Goal: Task Accomplishment & Management: Complete application form

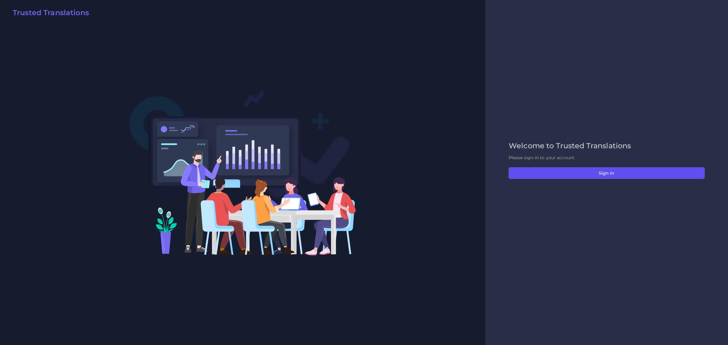
click at [606, 172] on button "Sign in" at bounding box center [607, 173] width 196 height 12
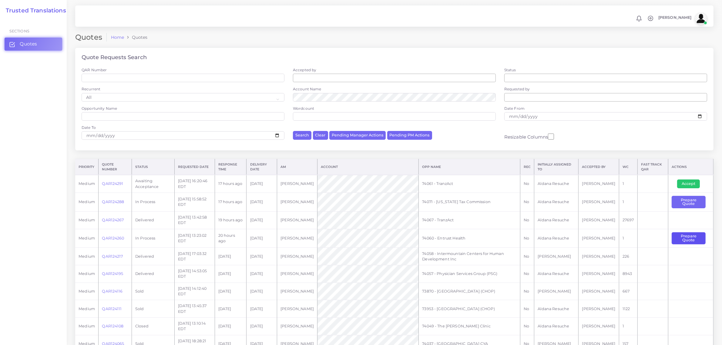
click at [683, 237] on button "Prepare Quote" at bounding box center [689, 238] width 34 height 12
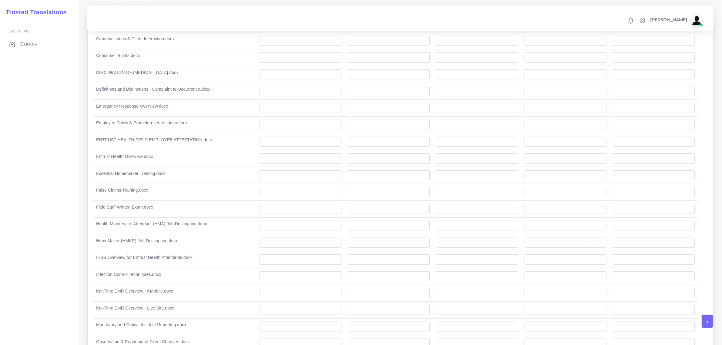
scroll to position [569, 0]
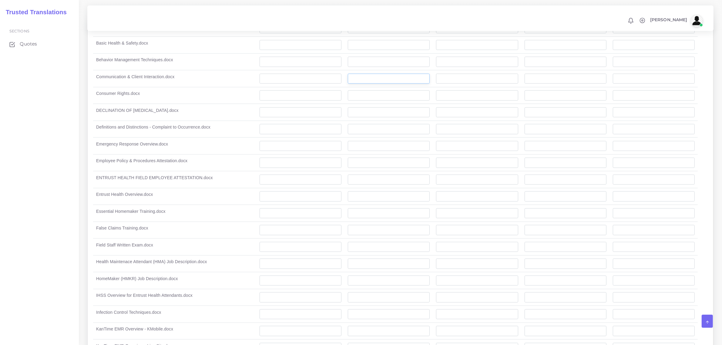
click at [378, 78] on input "number" at bounding box center [389, 79] width 82 height 10
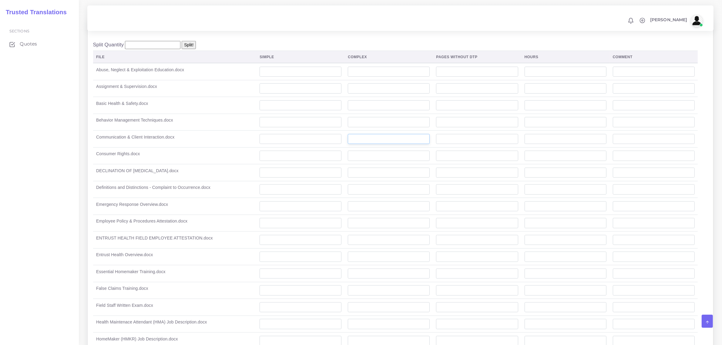
scroll to position [455, 0]
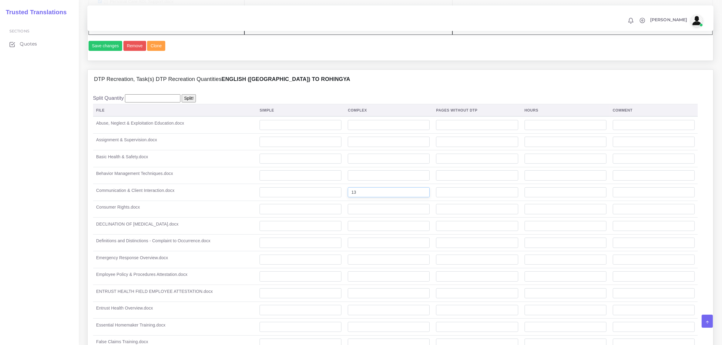
type input "13"
click at [437, 193] on td at bounding box center [477, 192] width 88 height 17
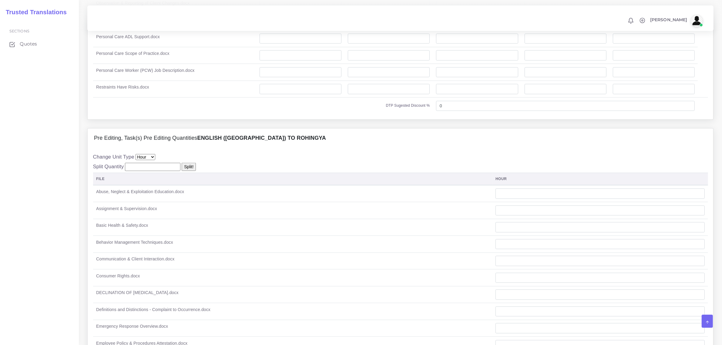
scroll to position [872, 0]
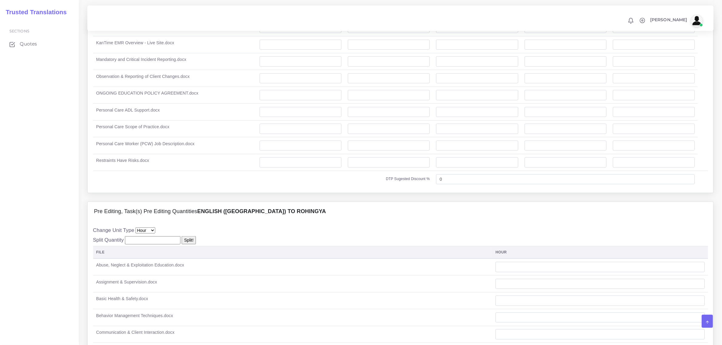
click at [153, 241] on input "number" at bounding box center [152, 240] width 55 height 8
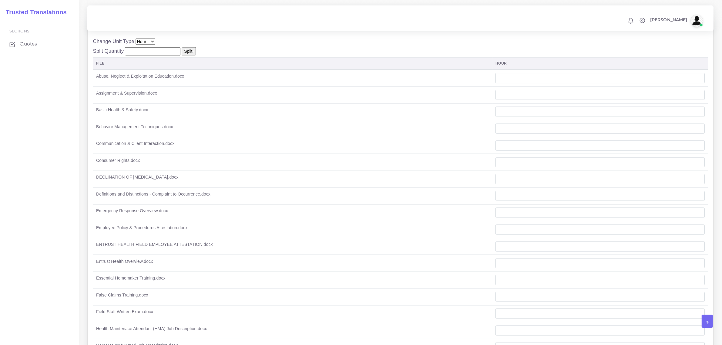
scroll to position [1061, 0]
click at [519, 146] on input "number" at bounding box center [599, 145] width 209 height 10
type input "1"
click at [515, 49] on div "Change Unit Type File Hour Image Minute Other Page Slide Word Split Quantity Sp…" at bounding box center [400, 288] width 615 height 503
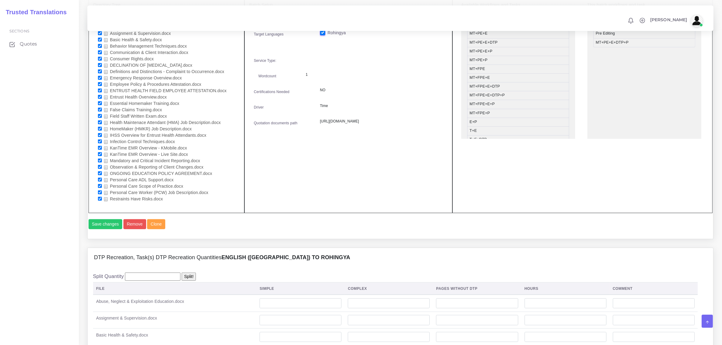
scroll to position [114, 0]
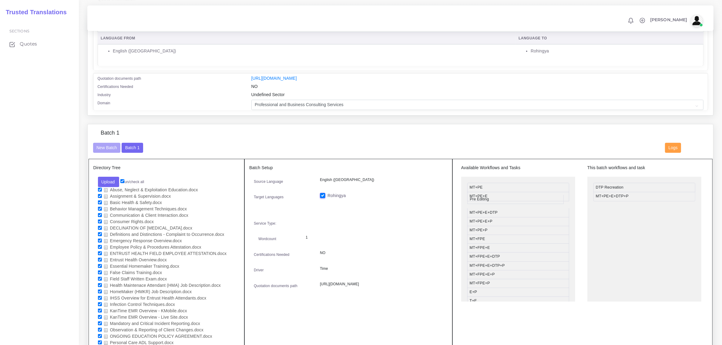
drag, startPoint x: 599, startPoint y: 194, endPoint x: 472, endPoint y: 198, distance: 128.0
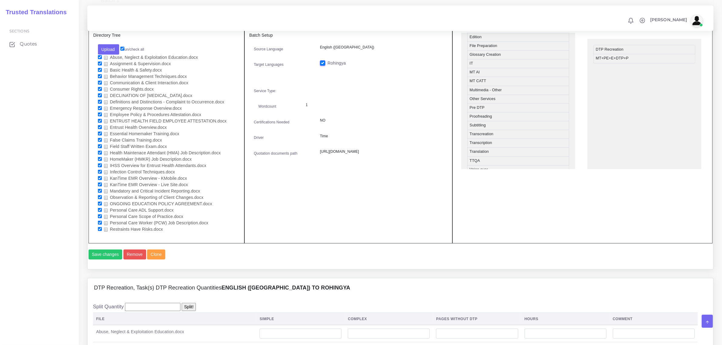
scroll to position [341, 0]
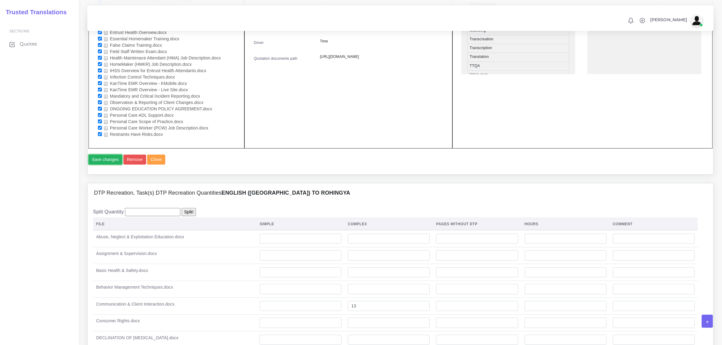
click at [93, 163] on button "Save changes" at bounding box center [106, 160] width 34 height 10
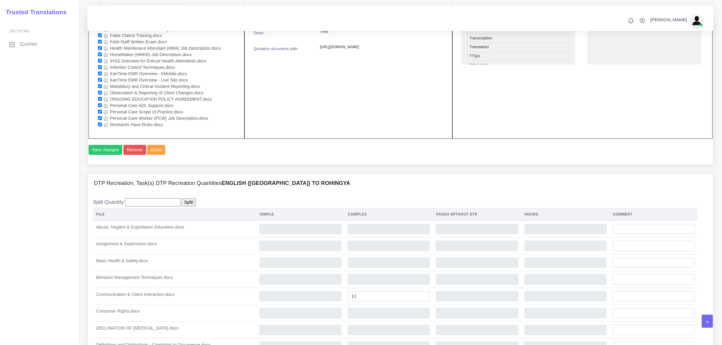
scroll to position [417, 0]
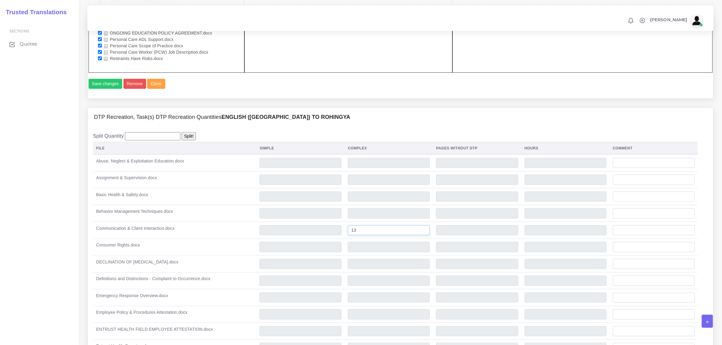
click at [368, 231] on input "13" at bounding box center [389, 230] width 82 height 10
click at [389, 222] on td "13" at bounding box center [389, 230] width 88 height 17
click at [393, 229] on input "13" at bounding box center [389, 230] width 82 height 10
click at [340, 229] on tr "Communication & Client Interaction.docx 13" at bounding box center [400, 230] width 615 height 17
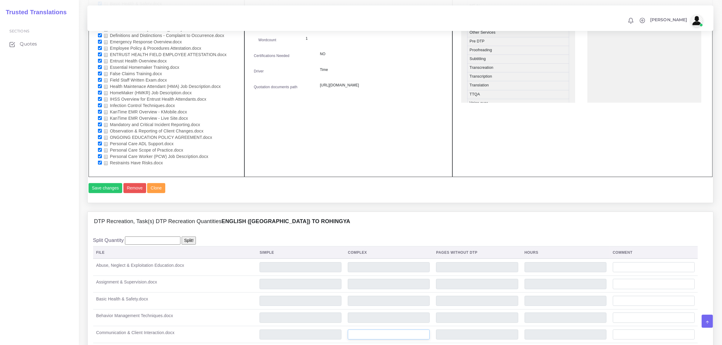
scroll to position [447, 0]
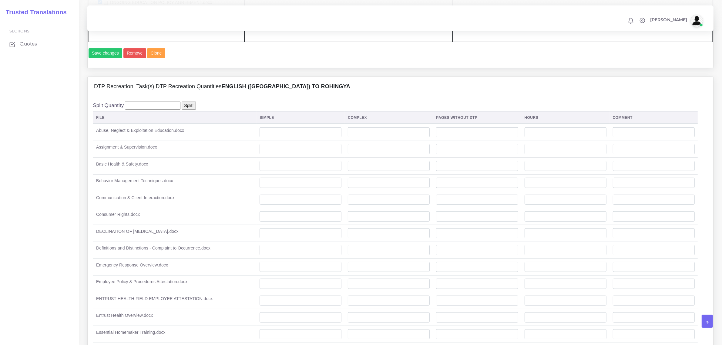
scroll to position [455, 0]
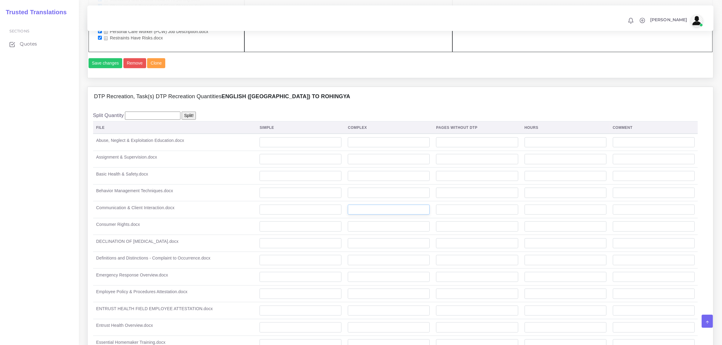
click at [383, 212] on input "number" at bounding box center [389, 210] width 82 height 10
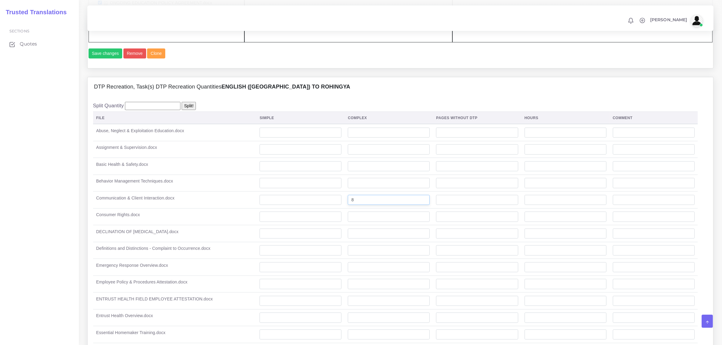
scroll to position [493, 0]
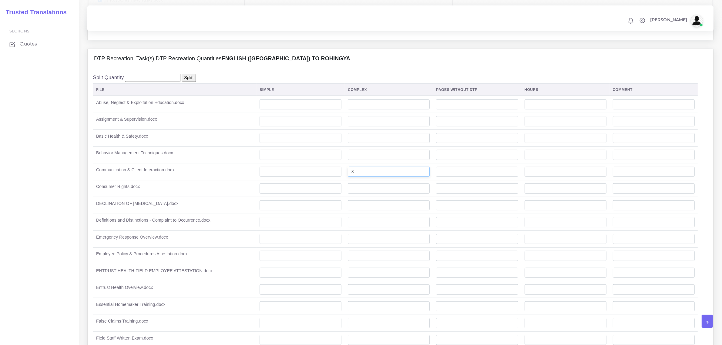
type input "8"
click at [283, 173] on input "number" at bounding box center [301, 172] width 82 height 10
type input "5"
click at [229, 192] on td "Consumer Rights.docx" at bounding box center [174, 188] width 163 height 17
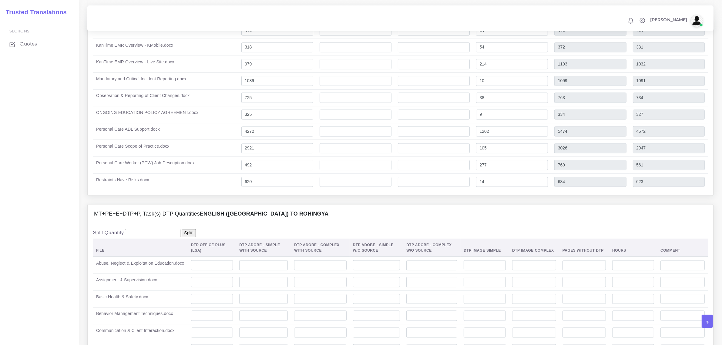
scroll to position [1554, 0]
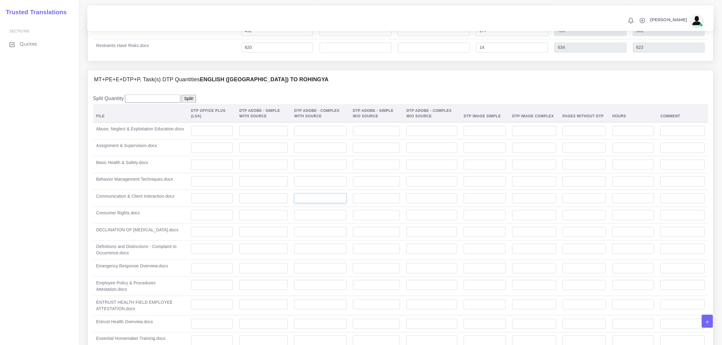
click at [305, 203] on input "number" at bounding box center [320, 198] width 52 height 10
type input "13"
click at [311, 254] on input "number" at bounding box center [320, 248] width 52 height 10
type input "5"
click at [314, 220] on input "number" at bounding box center [320, 215] width 52 height 10
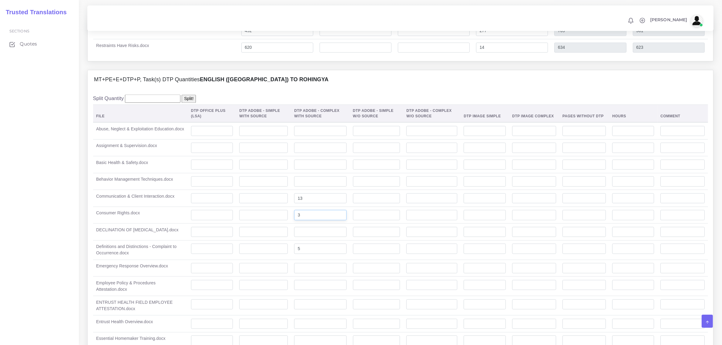
type input "3"
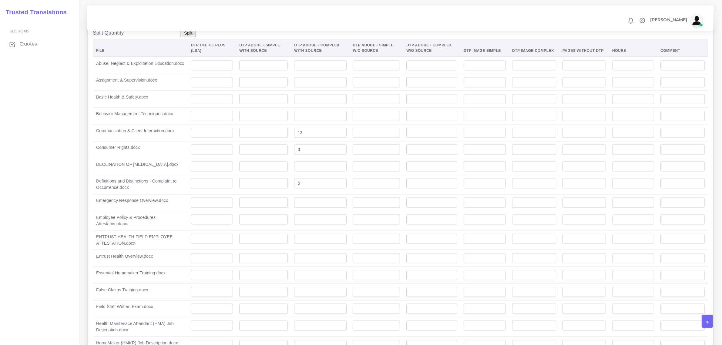
scroll to position [1630, 0]
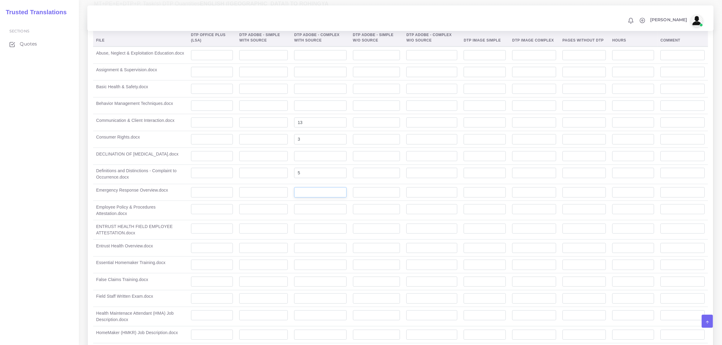
click at [318, 197] on input "number" at bounding box center [320, 192] width 52 height 10
type input "4"
click at [307, 253] on input "number" at bounding box center [320, 248] width 52 height 10
type input "7"
click at [314, 93] on input "number" at bounding box center [320, 89] width 52 height 10
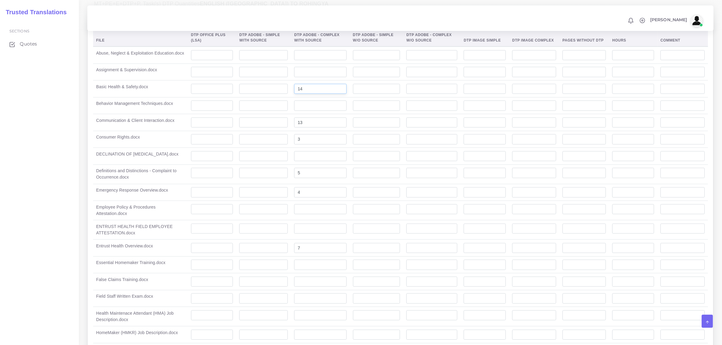
type input "14"
click at [303, 74] on input "number" at bounding box center [320, 72] width 52 height 10
type input "4"
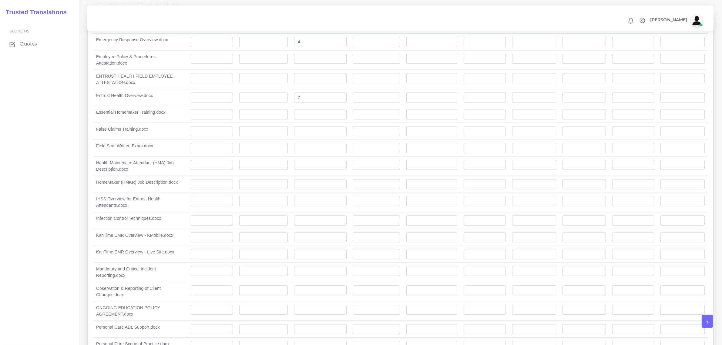
scroll to position [1781, 0]
click at [306, 224] on input "number" at bounding box center [320, 219] width 52 height 10
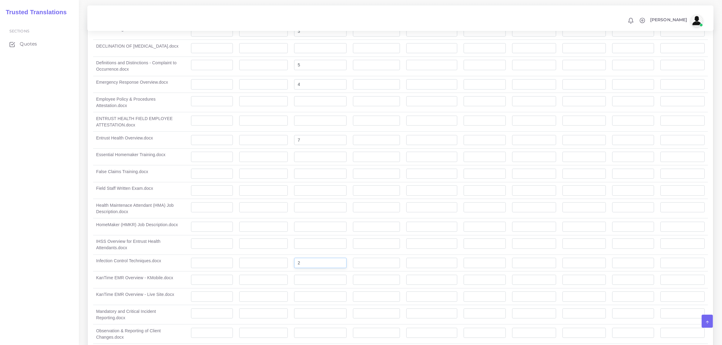
scroll to position [1592, 0]
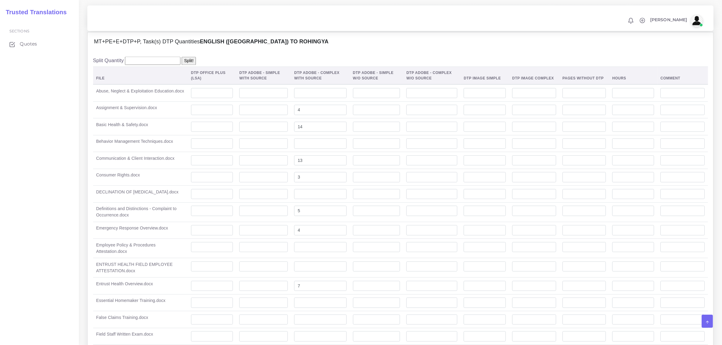
type input "2"
click at [323, 308] on input "number" at bounding box center [320, 302] width 52 height 10
type input "5"
click at [331, 147] on input "number" at bounding box center [320, 143] width 52 height 10
type input "2"
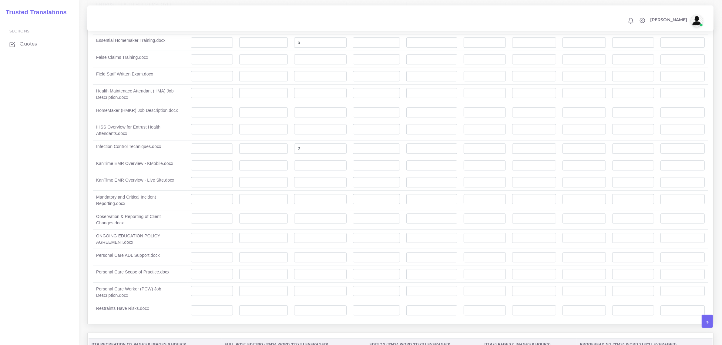
scroll to position [1895, 0]
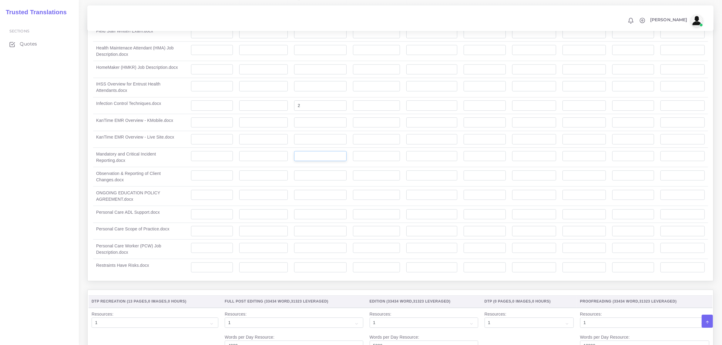
click at [312, 161] on input "number" at bounding box center [320, 156] width 52 height 10
type input "4"
click at [314, 220] on input "number" at bounding box center [320, 214] width 52 height 10
type input "21"
click at [308, 181] on input "number" at bounding box center [320, 175] width 52 height 10
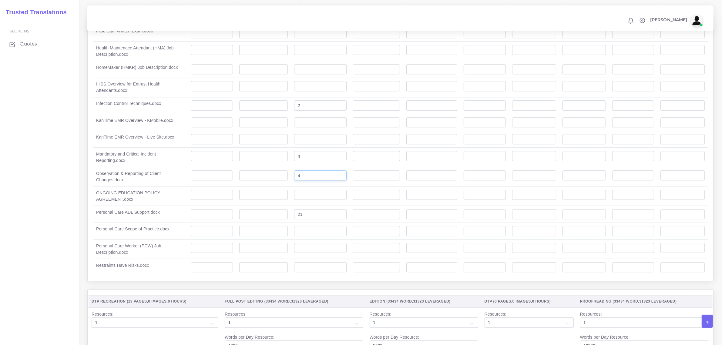
type input "4"
click at [317, 272] on input "number" at bounding box center [320, 267] width 52 height 10
type input "3"
click at [313, 236] on input "number" at bounding box center [320, 231] width 52 height 10
type input "14"
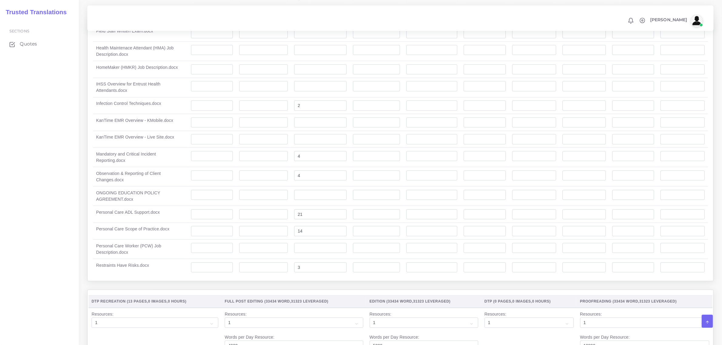
scroll to position [1592, 0]
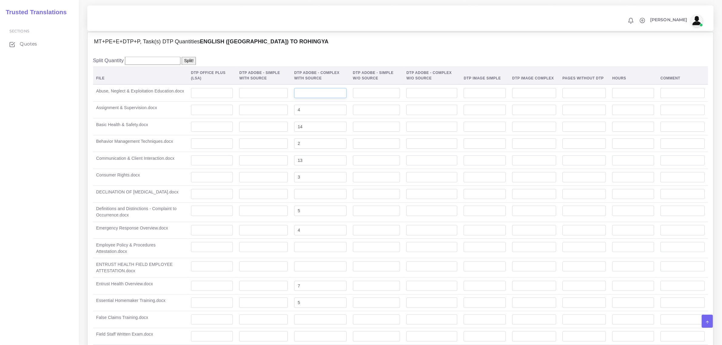
click at [317, 96] on input "number" at bounding box center [320, 93] width 52 height 10
type input "3"
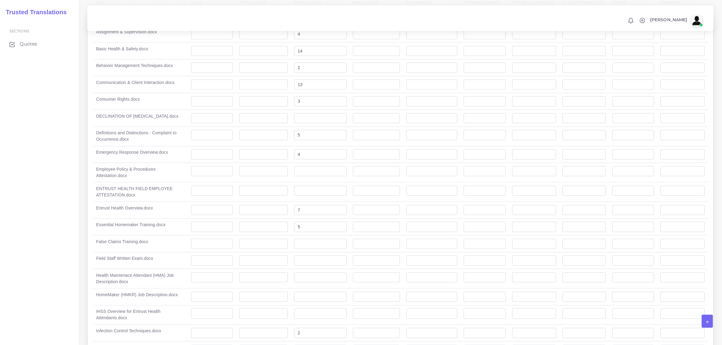
scroll to position [1706, 0]
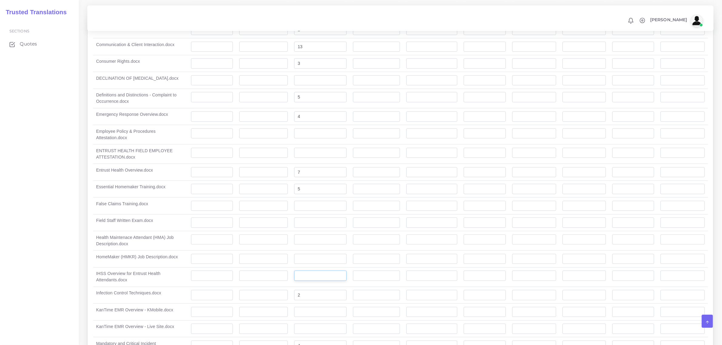
click at [301, 281] on input "number" at bounding box center [320, 275] width 52 height 10
type input "2"
click at [314, 210] on input "number" at bounding box center [320, 206] width 52 height 10
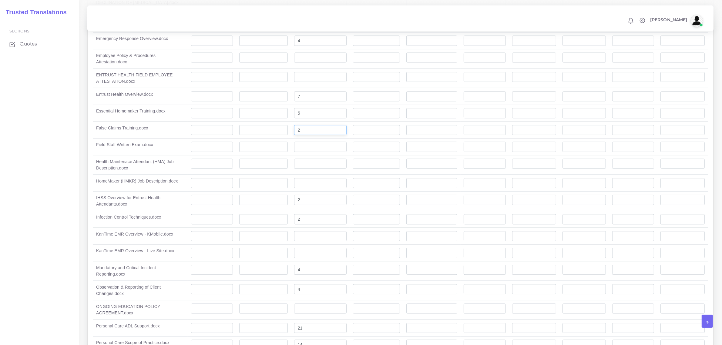
type input "2"
click at [323, 258] on input "number" at bounding box center [320, 253] width 52 height 10
click at [327, 241] on input "number" at bounding box center [320, 236] width 52 height 10
type input "10"
click at [337, 258] on input "number" at bounding box center [320, 253] width 52 height 10
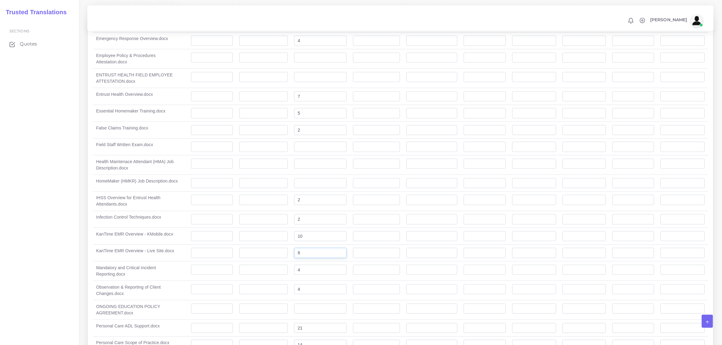
type input "8"
click at [310, 151] on input "number" at bounding box center [320, 147] width 52 height 10
type input "8"
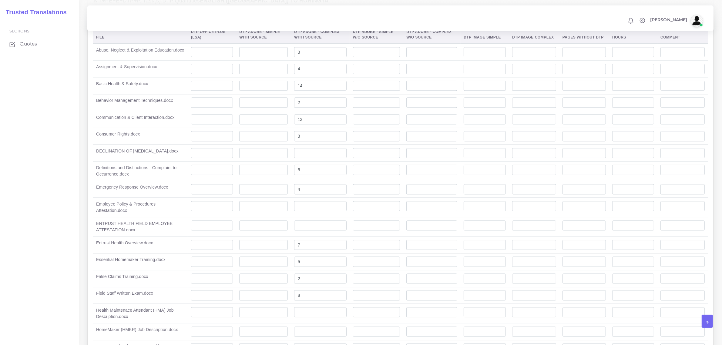
scroll to position [1630, 0]
click at [317, 155] on input "number" at bounding box center [320, 156] width 52 height 10
type input "2"
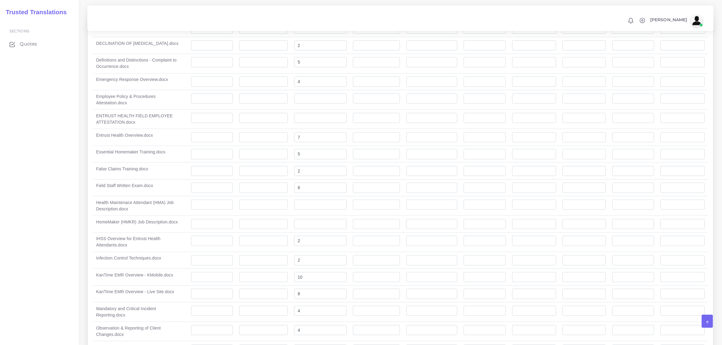
scroll to position [1744, 0]
click at [308, 225] on input "number" at bounding box center [320, 221] width 52 height 10
type input "2"
click at [294, 102] on td at bounding box center [320, 96] width 59 height 19
click at [296, 101] on input "number" at bounding box center [320, 95] width 52 height 10
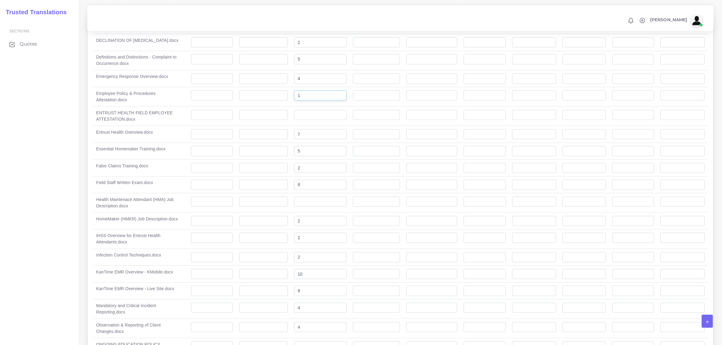
type input "1"
click at [309, 120] on input "number" at bounding box center [320, 115] width 52 height 10
type input "6"
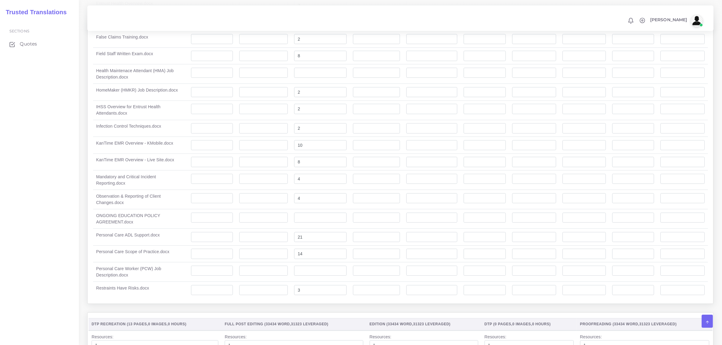
scroll to position [1895, 0]
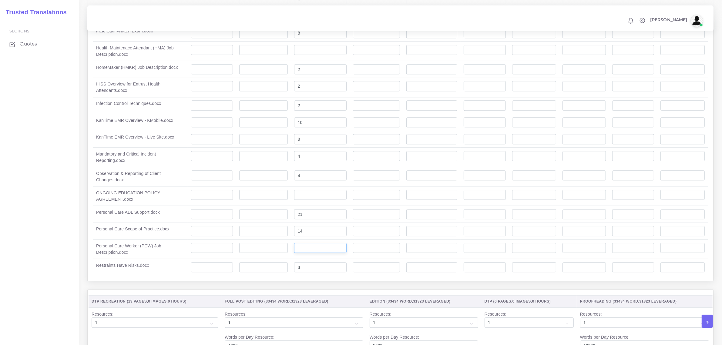
click at [326, 253] on input "number" at bounding box center [320, 248] width 52 height 10
type input "2"
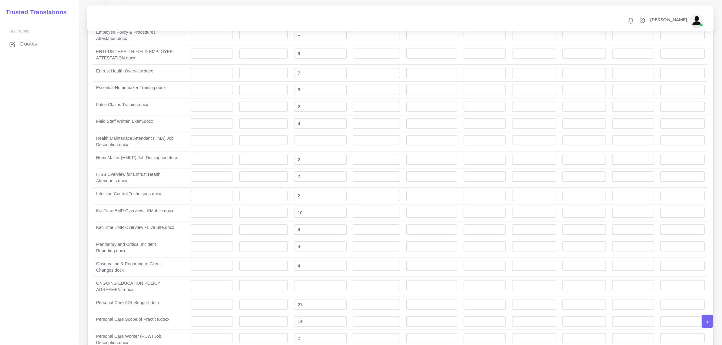
scroll to position [1781, 0]
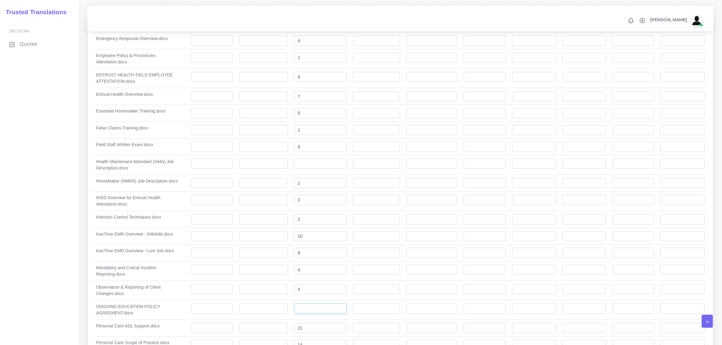
click at [323, 314] on input "number" at bounding box center [320, 309] width 52 height 10
type input "1"
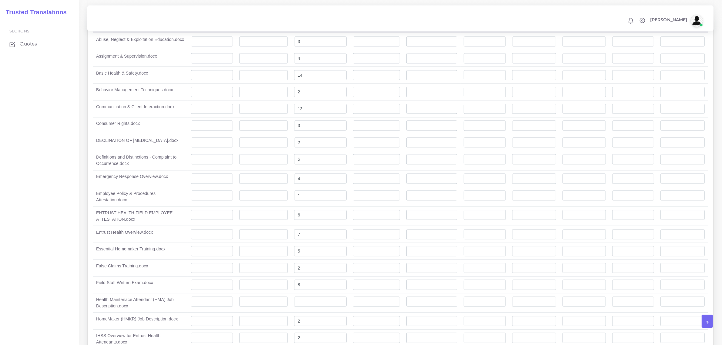
scroll to position [1630, 0]
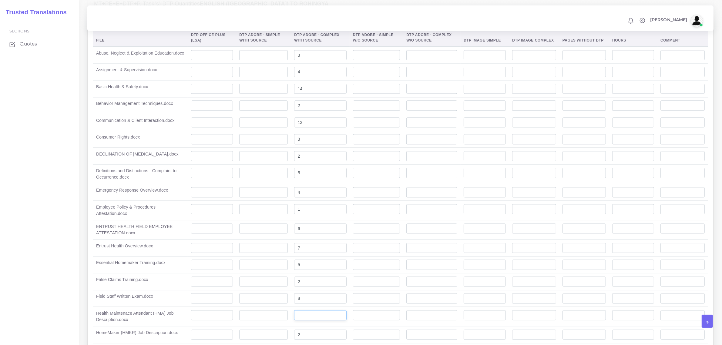
click at [314, 321] on input "number" at bounding box center [320, 315] width 52 height 10
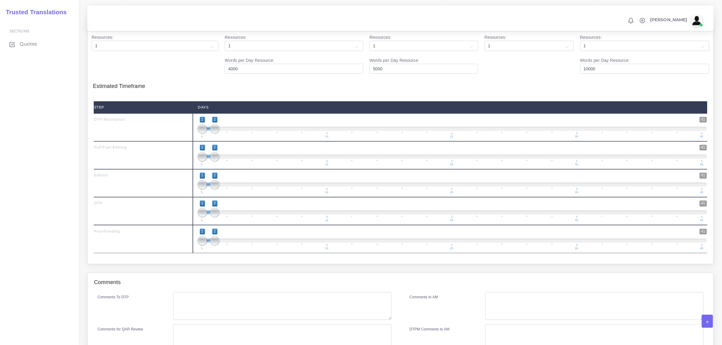
scroll to position [2167, 0]
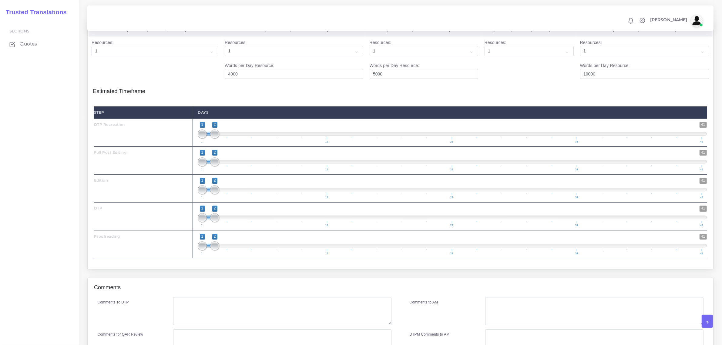
type input "2"
drag, startPoint x: 215, startPoint y: 170, endPoint x: 240, endPoint y: 172, distance: 25.5
click at [232, 166] on span at bounding box center [227, 161] width 9 height 9
drag, startPoint x: 199, startPoint y: 169, endPoint x: 211, endPoint y: 170, distance: 12.5
click at [211, 166] on span at bounding box center [214, 161] width 9 height 9
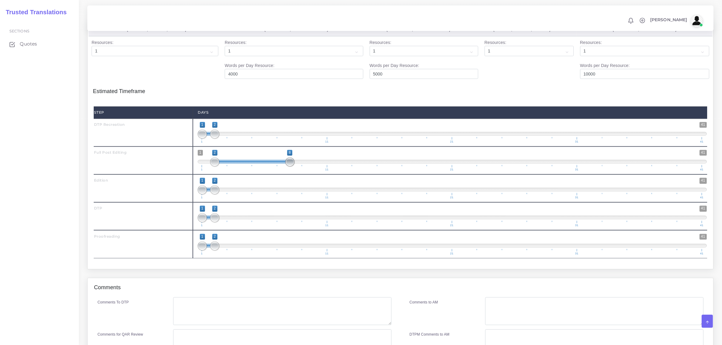
type input "2;10"
drag, startPoint x: 238, startPoint y: 171, endPoint x: 311, endPoint y: 170, distance: 73.4
click at [311, 166] on span at bounding box center [314, 161] width 9 height 9
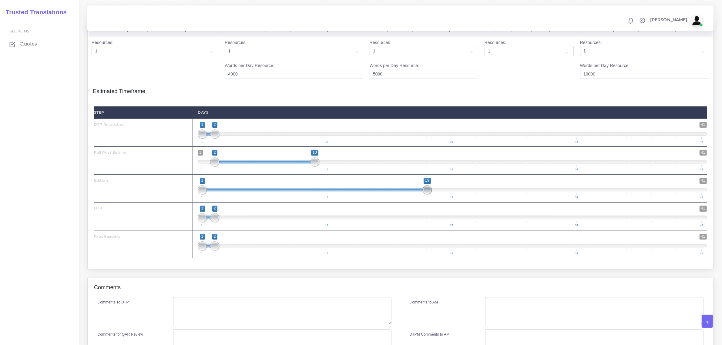
drag, startPoint x: 216, startPoint y: 199, endPoint x: 435, endPoint y: 194, distance: 218.4
click at [435, 194] on span "1 41 1 19 1 — 19 1 11 21 31 41" at bounding box center [452, 188] width 509 height 21
drag, startPoint x: 205, startPoint y: 198, endPoint x: 316, endPoint y: 196, distance: 111.0
click at [316, 194] on span at bounding box center [314, 189] width 9 height 9
type input "10;18"
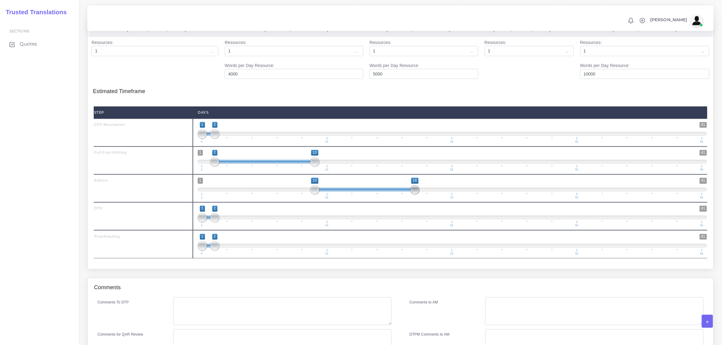
drag, startPoint x: 426, startPoint y: 195, endPoint x: 408, endPoint y: 196, distance: 18.2
click at [408, 196] on span "1 41 10 18 10 — 18 1 11 21 31 41" at bounding box center [452, 188] width 509 height 21
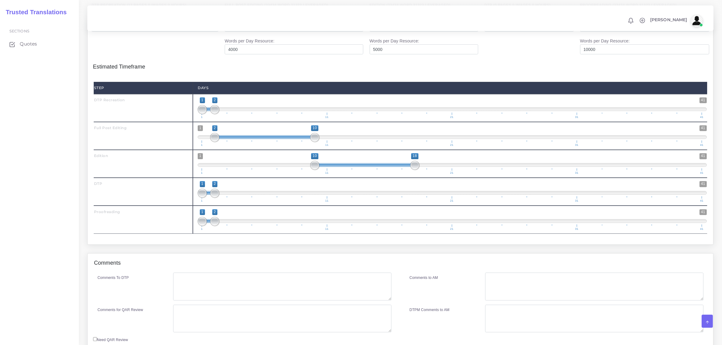
scroll to position [2205, 0]
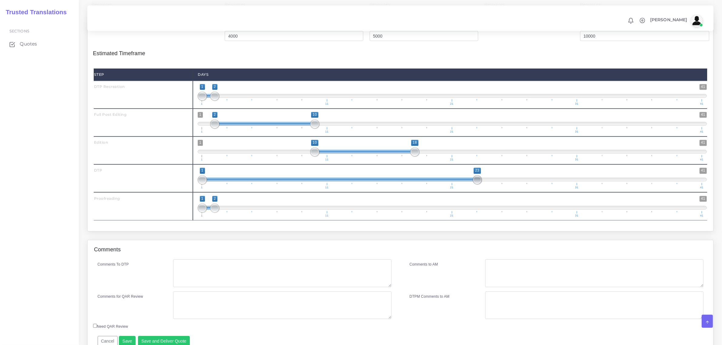
drag, startPoint x: 213, startPoint y: 190, endPoint x: 477, endPoint y: 186, distance: 264.1
click at [477, 184] on span at bounding box center [477, 179] width 9 height 9
drag, startPoint x: 199, startPoint y: 189, endPoint x: 434, endPoint y: 184, distance: 235.4
click at [414, 184] on span at bounding box center [414, 179] width 9 height 9
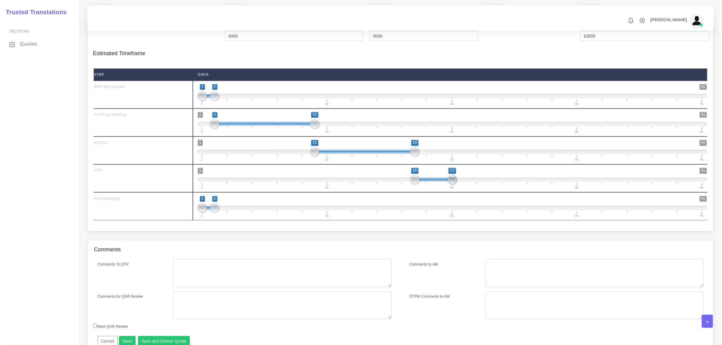
type input "18;22"
drag, startPoint x: 478, startPoint y: 187, endPoint x: 461, endPoint y: 186, distance: 17.0
click at [461, 184] on span at bounding box center [464, 179] width 9 height 9
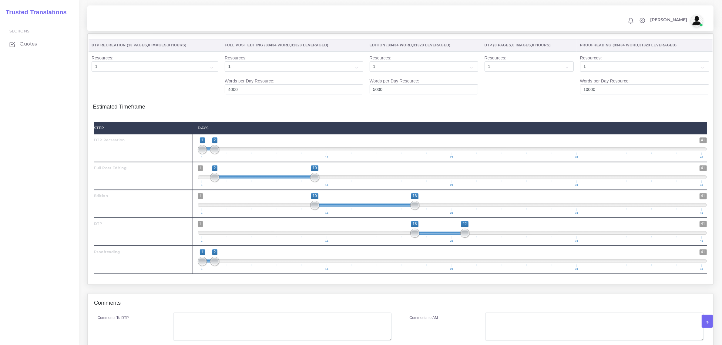
scroll to position [2167, 0]
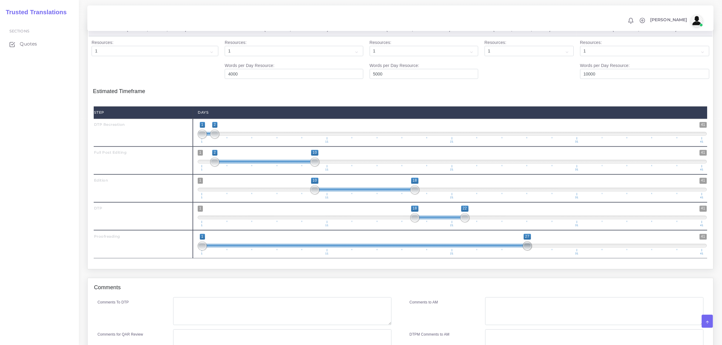
drag, startPoint x: 216, startPoint y: 254, endPoint x: 529, endPoint y: 250, distance: 312.6
click at [529, 250] on span at bounding box center [527, 245] width 9 height 9
drag, startPoint x: 197, startPoint y: 253, endPoint x: 202, endPoint y: 254, distance: 4.9
click at [202, 254] on div "1 41 1 27 1 — 27 1 11 21 31 41 1;27" at bounding box center [452, 244] width 519 height 28
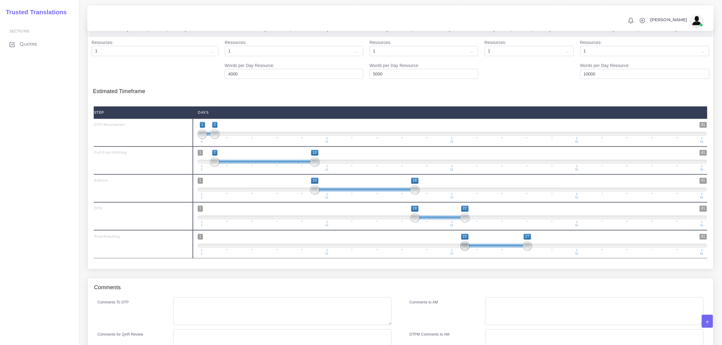
drag, startPoint x: 202, startPoint y: 254, endPoint x: 467, endPoint y: 251, distance: 264.7
click at [467, 250] on span at bounding box center [464, 245] width 9 height 9
type input "22;26"
drag, startPoint x: 524, startPoint y: 255, endPoint x: 510, endPoint y: 252, distance: 14.2
click at [510, 252] on span "1 41 22 26 22 — 26 1 11 21 31 41" at bounding box center [452, 244] width 509 height 21
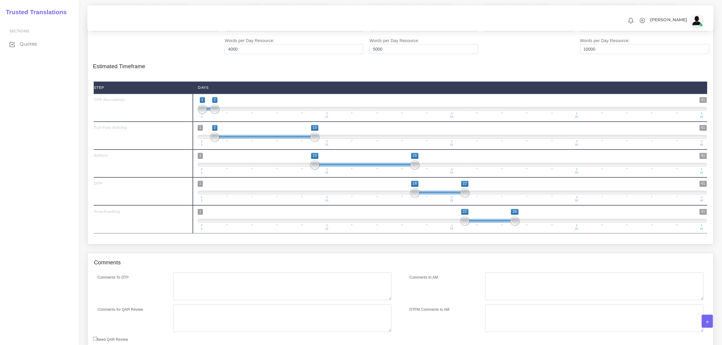
scroll to position [2205, 0]
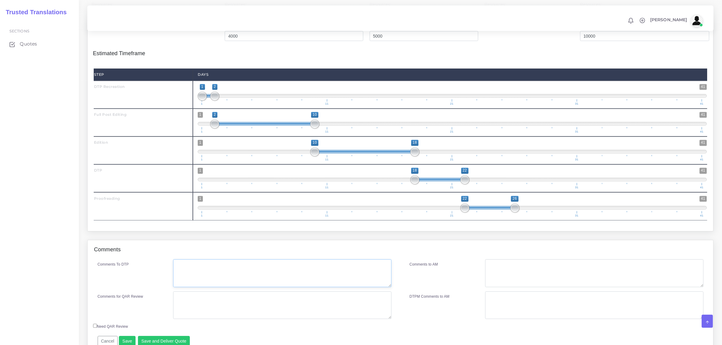
click at [182, 286] on textarea "Comments To DTP" at bounding box center [282, 273] width 218 height 28
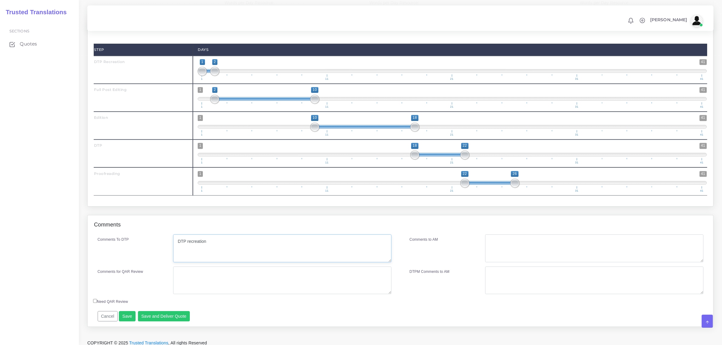
scroll to position [2243, 0]
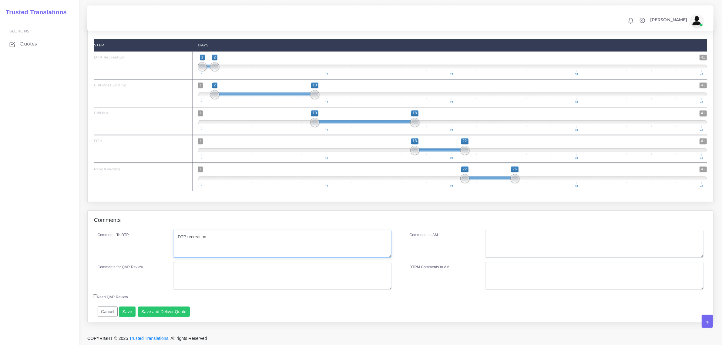
click at [227, 240] on textarea "DTP recreation" at bounding box center [282, 244] width 218 height 28
paste textarea "Communication & Client Interaction"
type textarea "DTP recreation for file "Communication & Client Interaction" with In Design. Cl…"
click at [296, 262] on textarea "Comments for QAR Review" at bounding box center [282, 276] width 218 height 28
click at [226, 274] on textarea "Comments for QAR Review" at bounding box center [282, 276] width 218 height 28
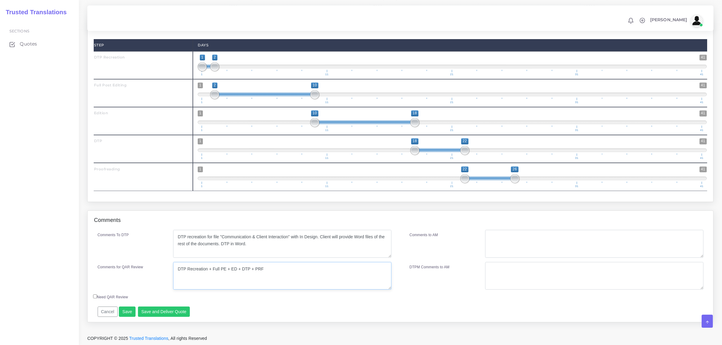
drag, startPoint x: 269, startPoint y: 268, endPoint x: 161, endPoint y: 269, distance: 107.6
click at [161, 269] on div "Comments for QAR Review DTP Recreation + Full PE + ED + DTP + PRF" at bounding box center [244, 276] width 303 height 28
type textarea "DTP Recreation + Full PE + ED + DTP + PRF"
click at [530, 231] on textarea "Comments to AM" at bounding box center [594, 244] width 218 height 28
paste textarea "DTP Recreation + Full PE + ED + DTP + PRF"
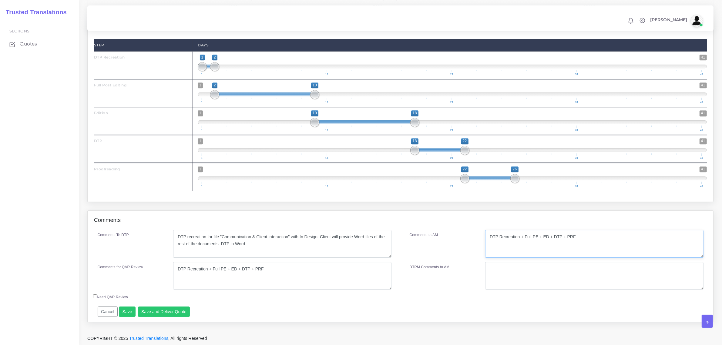
type textarea "DTP Recreation + Full PE + ED + DTP + PRF"
click at [447, 237] on div "Comments to AM" at bounding box center [443, 244] width 76 height 28
click at [176, 310] on button "Save and Deliver Quote" at bounding box center [164, 312] width 52 height 10
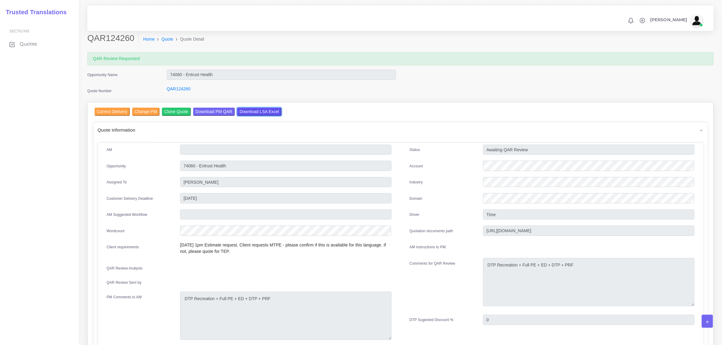
click at [258, 112] on input "Download LSA Excel" at bounding box center [259, 112] width 44 height 8
click at [253, 114] on input "Download LSA Excel" at bounding box center [259, 112] width 44 height 8
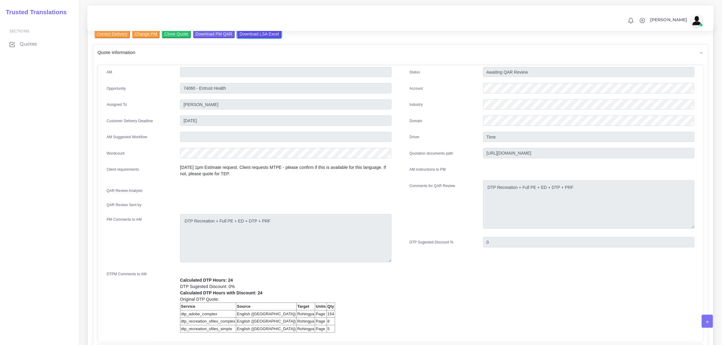
scroll to position [76, 0]
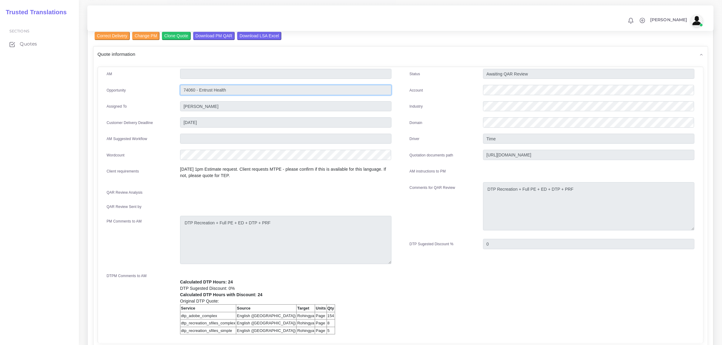
drag, startPoint x: 196, startPoint y: 90, endPoint x: 176, endPoint y: 90, distance: 19.4
click at [176, 90] on div "74060 - Entrust Health" at bounding box center [286, 91] width 220 height 12
click at [216, 183] on div "AM Opportunity Source" at bounding box center [249, 204] width 303 height 270
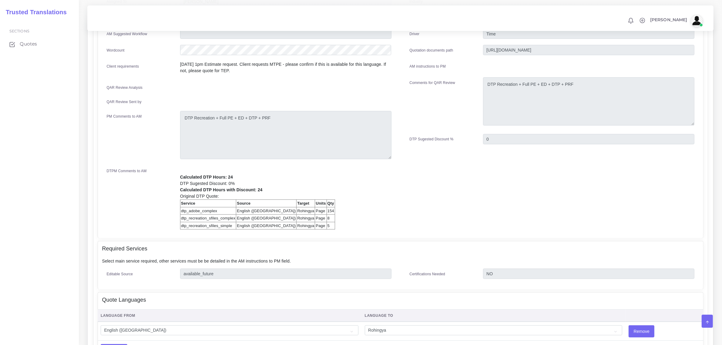
scroll to position [52, 0]
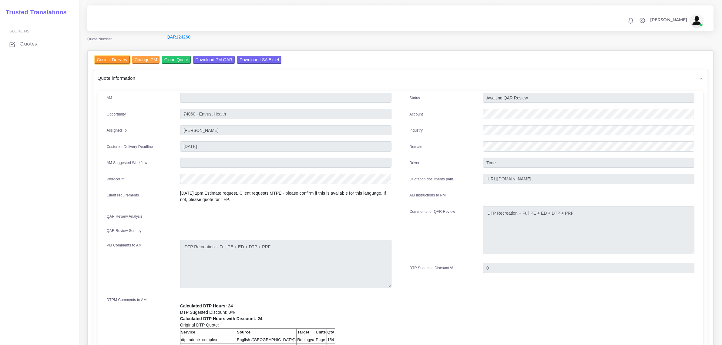
click at [117, 57] on input "Correct Delivery" at bounding box center [112, 60] width 35 height 8
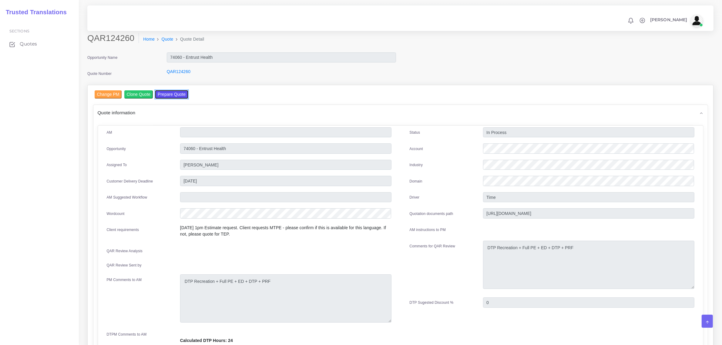
click at [173, 93] on button "Prepare Quote" at bounding box center [171, 94] width 33 height 8
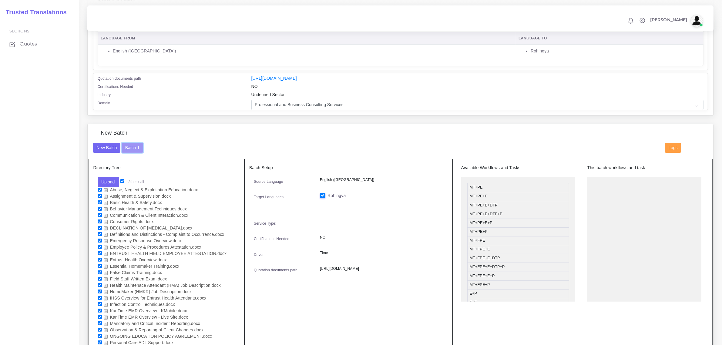
click at [128, 145] on button "Batch 1" at bounding box center [132, 148] width 21 height 10
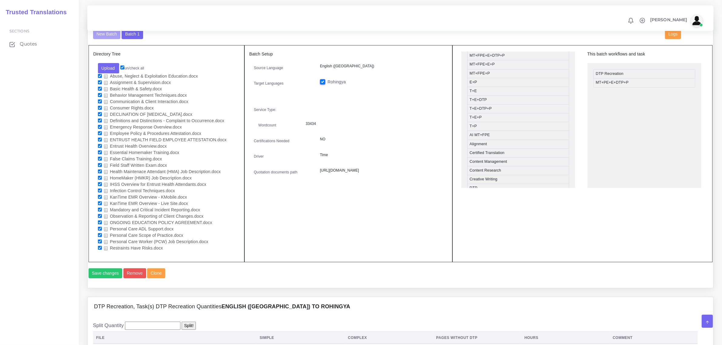
scroll to position [76, 0]
drag, startPoint x: 496, startPoint y: 123, endPoint x: 641, endPoint y: 95, distance: 147.0
drag, startPoint x: 627, startPoint y: 81, endPoint x: 520, endPoint y: 92, distance: 107.0
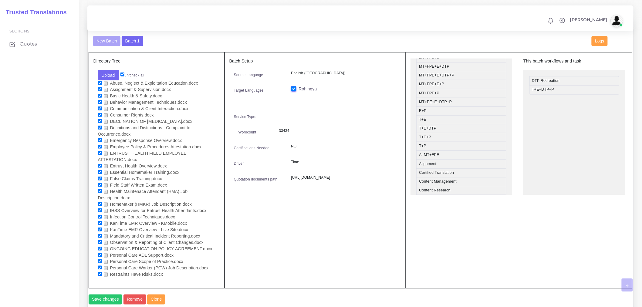
scroll to position [248, 0]
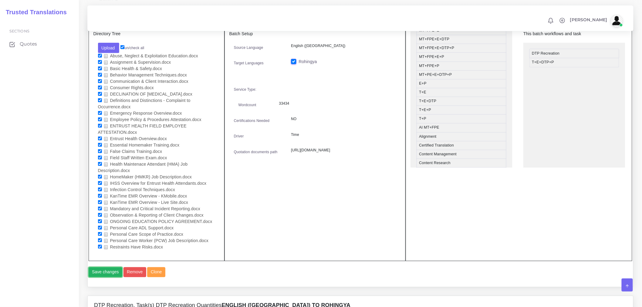
click at [113, 277] on button "Save changes" at bounding box center [106, 272] width 34 height 10
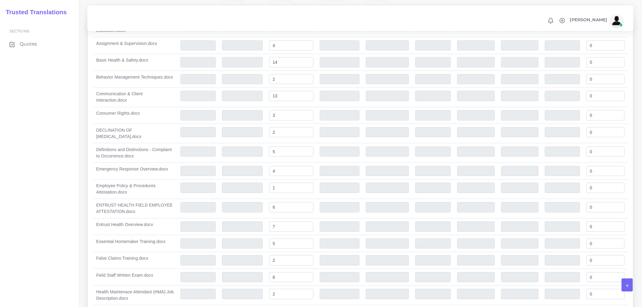
scroll to position [1549, 0]
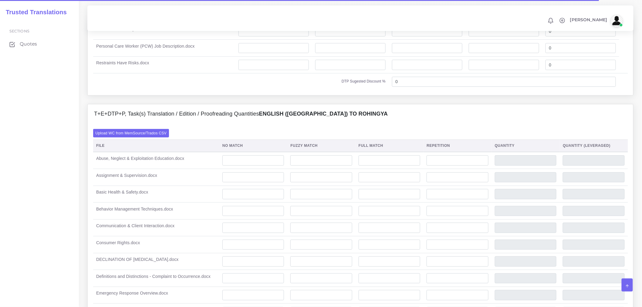
scroll to position [1045, 0]
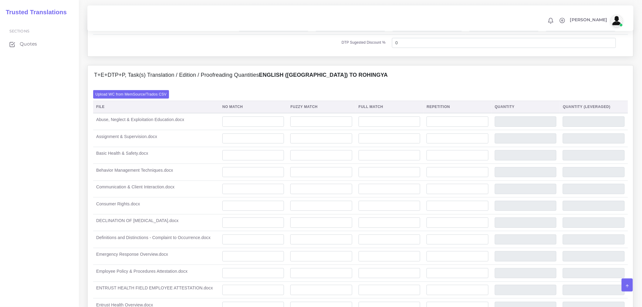
click at [159, 98] on label "Upload WC from MemSource/Trados CSV" at bounding box center [131, 94] width 76 height 8
click at [0, 0] on input "Upload WC from MemSource/Trados CSV" at bounding box center [0, 0] width 0 height 0
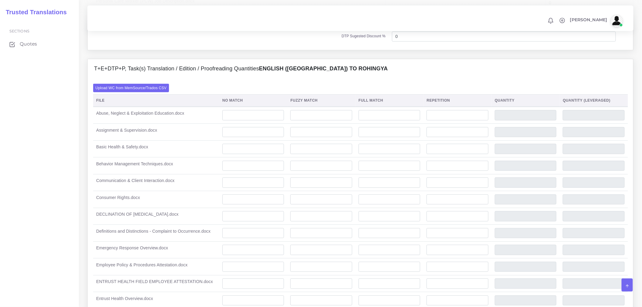
scroll to position [1061, 0]
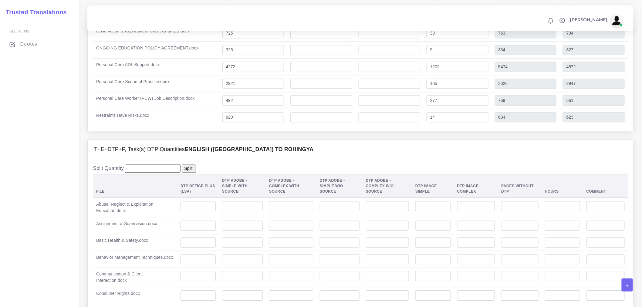
scroll to position [1617, 0]
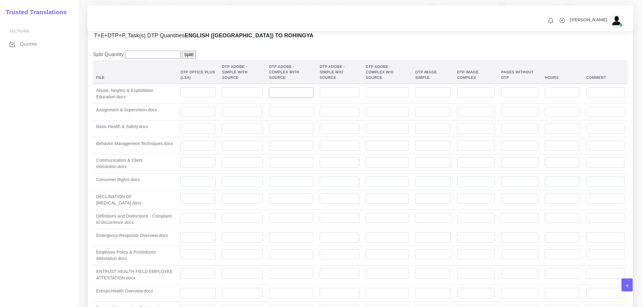
click at [286, 90] on input "number" at bounding box center [291, 92] width 44 height 10
type input "3"
drag, startPoint x: 304, startPoint y: 111, endPoint x: 300, endPoint y: 116, distance: 6.4
click at [304, 111] on input "number" at bounding box center [291, 112] width 44 height 10
type input "4"
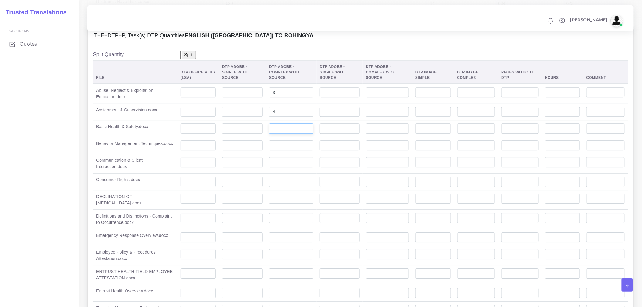
click at [286, 126] on input "number" at bounding box center [291, 128] width 44 height 10
type input "14"
click at [302, 150] on td at bounding box center [291, 145] width 51 height 17
click at [303, 146] on input "number" at bounding box center [291, 145] width 44 height 10
type input "2"
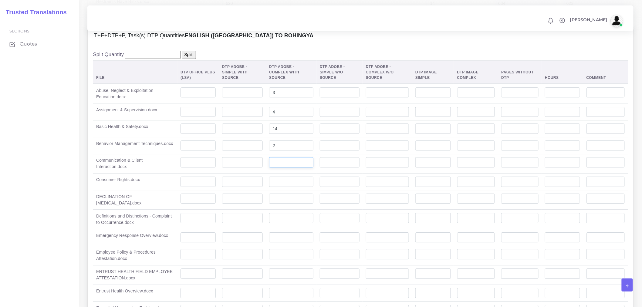
click at [291, 161] on input "number" at bounding box center [291, 162] width 44 height 10
type input "13"
click at [285, 184] on input "number" at bounding box center [291, 181] width 44 height 10
type input "3"
click at [284, 203] on td at bounding box center [291, 199] width 51 height 19
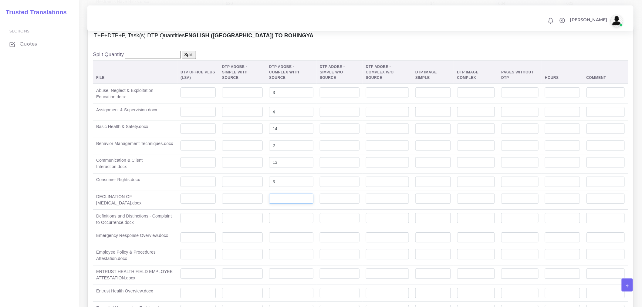
click at [287, 197] on input "number" at bounding box center [291, 198] width 44 height 10
type input "2"
click at [280, 219] on input "number" at bounding box center [291, 218] width 44 height 10
type input "5"
click at [302, 234] on input "number" at bounding box center [291, 237] width 44 height 10
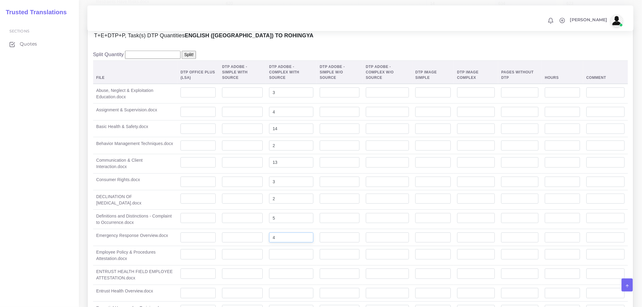
type input "4"
click at [286, 250] on input "number" at bounding box center [291, 254] width 44 height 10
type input "1"
click at [280, 278] on td at bounding box center [291, 274] width 51 height 19
click at [286, 272] on input "number" at bounding box center [291, 273] width 44 height 10
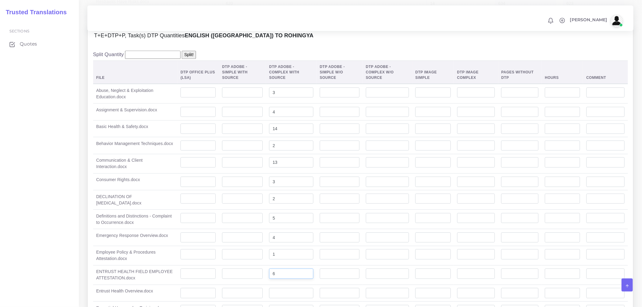
type input "6"
click at [283, 289] on td at bounding box center [291, 292] width 51 height 17
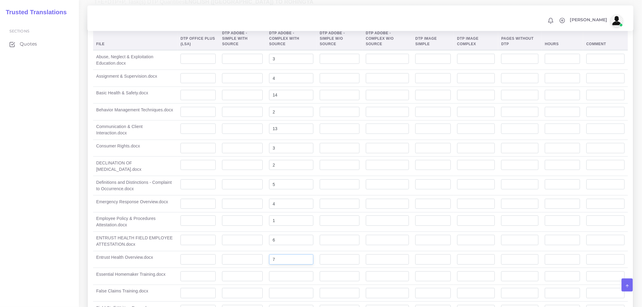
type input "7"
click at [291, 275] on input "number" at bounding box center [291, 276] width 44 height 10
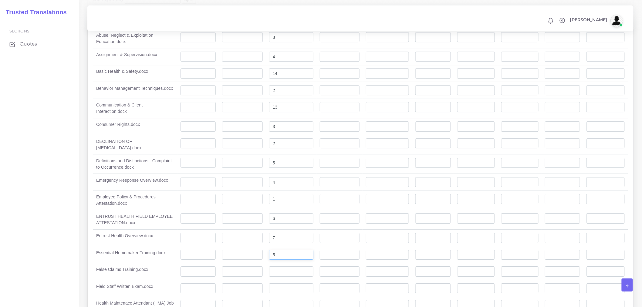
scroll to position [1684, 0]
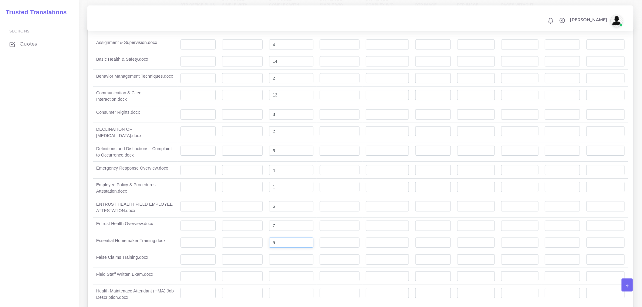
type input "5"
click at [287, 262] on input "number" at bounding box center [291, 259] width 44 height 10
type input "2"
click at [284, 280] on input "number" at bounding box center [291, 276] width 44 height 10
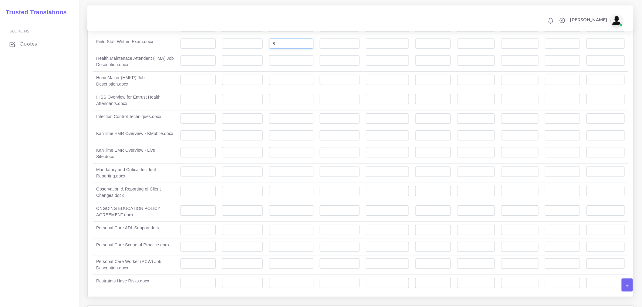
scroll to position [1920, 0]
type input "8"
click at [280, 60] on input "number" at bounding box center [291, 57] width 44 height 10
type input "2"
click at [281, 76] on input "number" at bounding box center [291, 76] width 44 height 10
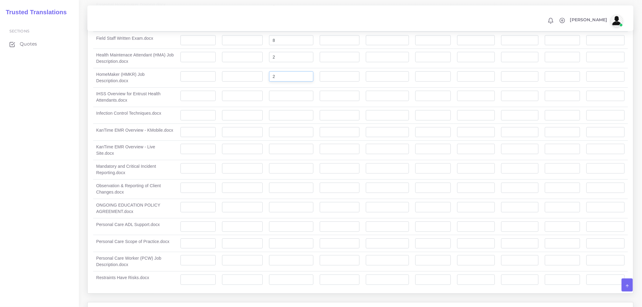
type input "2"
click at [283, 92] on input "number" at bounding box center [291, 96] width 44 height 10
type input "2"
click at [283, 117] on input "number" at bounding box center [291, 115] width 44 height 10
type input "2"
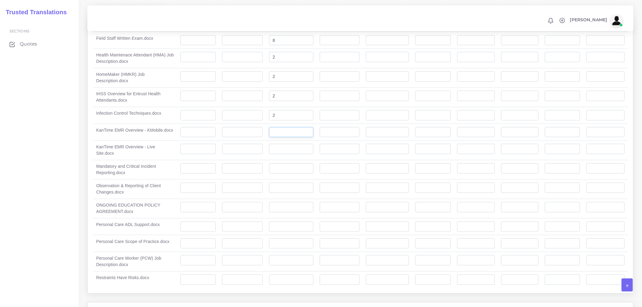
click at [286, 132] on input "number" at bounding box center [291, 132] width 44 height 10
click at [287, 136] on input "number" at bounding box center [291, 132] width 44 height 10
type input "10"
click at [281, 149] on input "number" at bounding box center [291, 149] width 44 height 10
type input "8"
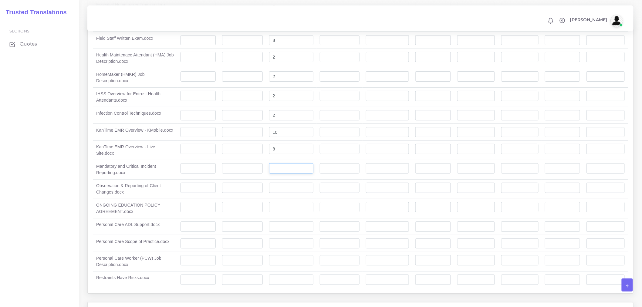
click at [277, 165] on input "number" at bounding box center [291, 168] width 44 height 10
type input "4"
click at [279, 186] on input "number" at bounding box center [291, 188] width 44 height 10
type input "4"
click at [274, 207] on input "number" at bounding box center [291, 207] width 44 height 10
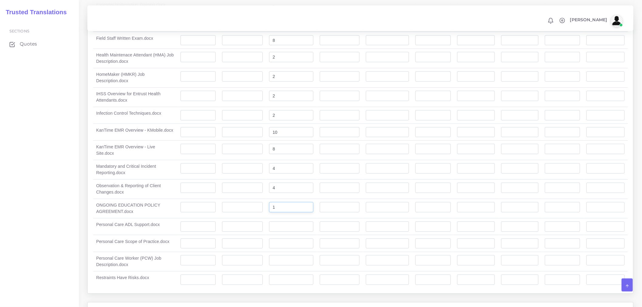
type input "1"
click at [283, 221] on input "number" at bounding box center [291, 226] width 44 height 10
type input "21"
click at [284, 243] on input "number" at bounding box center [291, 243] width 44 height 10
type input "14"
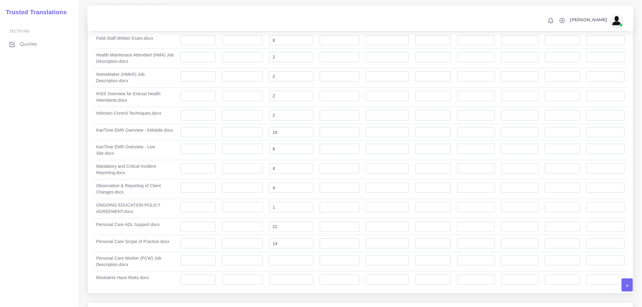
click at [292, 263] on td at bounding box center [291, 261] width 51 height 19
click at [290, 260] on input "number" at bounding box center [291, 260] width 44 height 10
type input "2"
click at [287, 274] on input "number" at bounding box center [291, 279] width 44 height 10
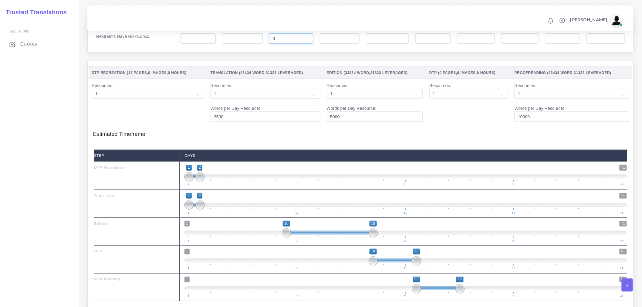
scroll to position [2156, 0]
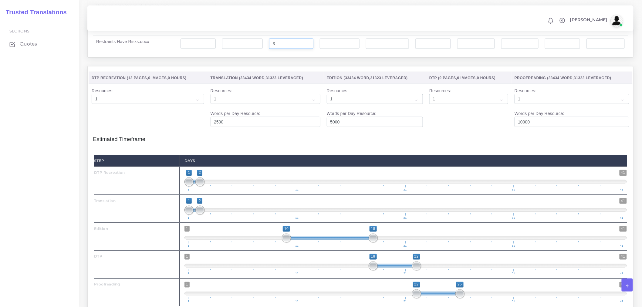
type input "3"
click at [292, 133] on h4 "Estimated Timeframe" at bounding box center [360, 136] width 535 height 13
type input "1;14"
drag, startPoint x: 231, startPoint y: 207, endPoint x: 327, endPoint y: 201, distance: 96.0
click at [327, 201] on span "1 41 1 14 1 — 14 1 11 21 31 41" at bounding box center [405, 208] width 442 height 21
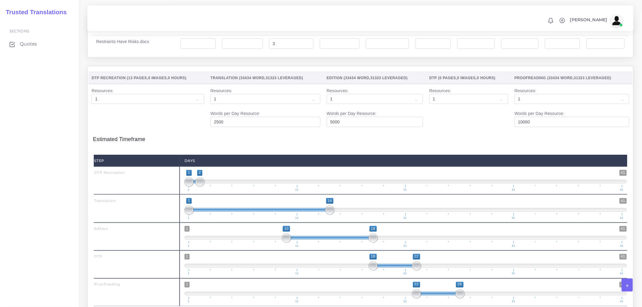
type input "12;20"
drag, startPoint x: 297, startPoint y: 234, endPoint x: 326, endPoint y: 234, distance: 28.5
click at [326, 236] on span at bounding box center [351, 238] width 87 height 4
drag, startPoint x: 192, startPoint y: 206, endPoint x: 203, endPoint y: 204, distance: 10.4
click at [203, 206] on span at bounding box center [199, 210] width 9 height 9
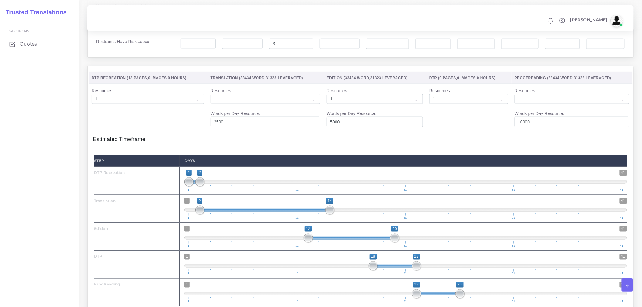
type input "2;15"
drag, startPoint x: 328, startPoint y: 205, endPoint x: 337, endPoint y: 206, distance: 9.7
click at [337, 206] on span at bounding box center [340, 210] width 9 height 9
drag, startPoint x: 337, startPoint y: 231, endPoint x: 332, endPoint y: 230, distance: 5.9
click at [336, 230] on span "1 41 12 20 12 — 20 1 11 21 31 41" at bounding box center [405, 236] width 442 height 21
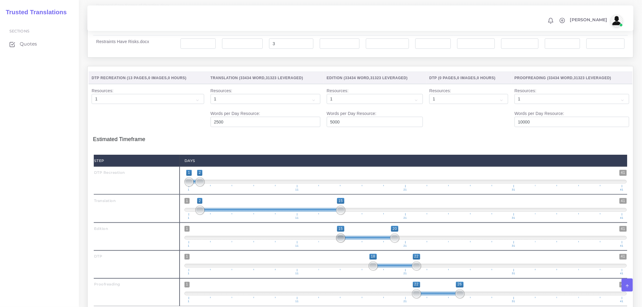
drag, startPoint x: 308, startPoint y: 232, endPoint x: 345, endPoint y: 231, distance: 37.3
click at [345, 231] on span "1 41 15 20 15 — 20 1 11 21 31 41" at bounding box center [405, 236] width 442 height 21
type input "15;23"
drag, startPoint x: 396, startPoint y: 237, endPoint x: 426, endPoint y: 236, distance: 30.4
click at [426, 236] on span at bounding box center [426, 237] width 9 height 9
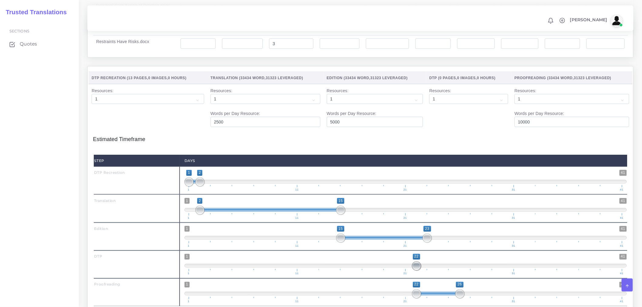
drag, startPoint x: 369, startPoint y: 264, endPoint x: 428, endPoint y: 261, distance: 58.6
click at [428, 261] on span "1 41 22 22 22 — 22 1 11 21 31 41" at bounding box center [405, 264] width 442 height 21
click at [409, 262] on span "1 41 22 22 22 — 22 1 11 21 31 41" at bounding box center [405, 264] width 442 height 21
drag, startPoint x: 406, startPoint y: 264, endPoint x: 399, endPoint y: 261, distance: 7.5
click at [432, 261] on span "1 41 21 21 21 — 21 1 11 21 31 41" at bounding box center [405, 264] width 442 height 21
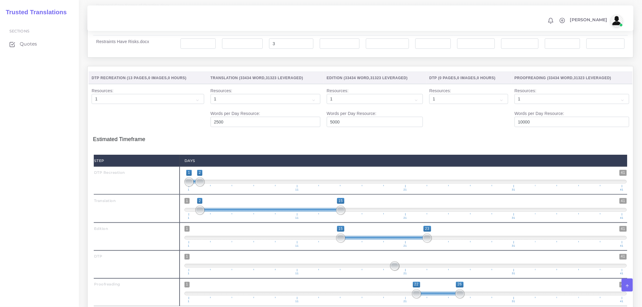
drag, startPoint x: 399, startPoint y: 261, endPoint x: 407, endPoint y: 263, distance: 8.3
click at [414, 264] on span at bounding box center [405, 266] width 442 height 4
drag, startPoint x: 398, startPoint y: 263, endPoint x: 470, endPoint y: 265, distance: 72.5
click at [478, 264] on span "1 41 20 20 20 — 20 1 11 21 31 41" at bounding box center [405, 264] width 442 height 21
drag, startPoint x: 401, startPoint y: 264, endPoint x: 398, endPoint y: 263, distance: 3.3
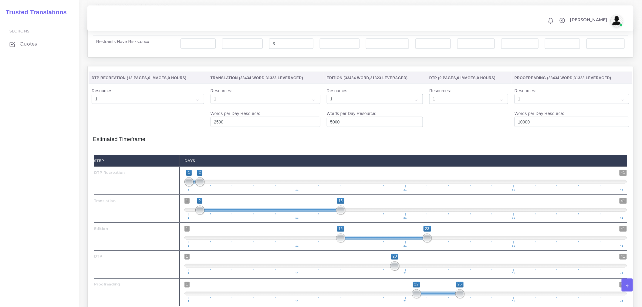
click at [401, 264] on span at bounding box center [405, 266] width 442 height 4
click at [397, 263] on span "1 41 21 21 21 — 21 1 11 21 31 41" at bounding box center [405, 264] width 442 height 21
click at [397, 263] on span at bounding box center [394, 265] width 9 height 9
click at [410, 264] on span at bounding box center [405, 266] width 442 height 4
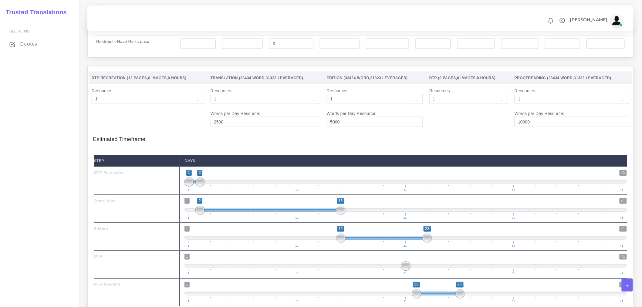
click at [410, 264] on span at bounding box center [405, 266] width 442 height 4
drag, startPoint x: 411, startPoint y: 264, endPoint x: 426, endPoint y: 264, distance: 15.2
click at [412, 264] on span at bounding box center [405, 266] width 442 height 4
click at [434, 264] on span at bounding box center [405, 266] width 442 height 4
click at [421, 264] on span at bounding box center [416, 265] width 9 height 9
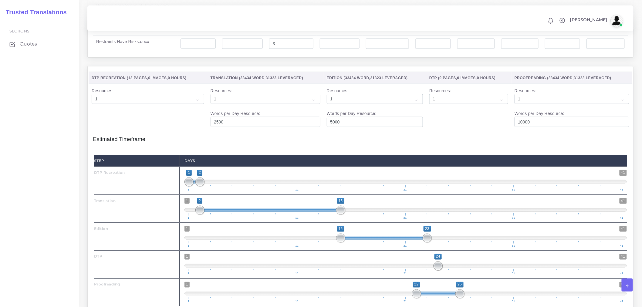
click at [428, 264] on span at bounding box center [405, 266] width 442 height 4
drag, startPoint x: 434, startPoint y: 263, endPoint x: 444, endPoint y: 263, distance: 10.0
click at [444, 263] on span "1 41 23 23 23 — 23 1 11 21 31 41" at bounding box center [405, 264] width 442 height 21
click at [450, 264] on span at bounding box center [405, 266] width 442 height 4
drag, startPoint x: 445, startPoint y: 262, endPoint x: 429, endPoint y: 264, distance: 15.8
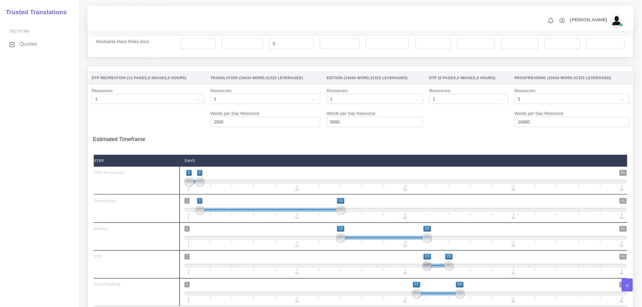
click at [429, 264] on span at bounding box center [426, 265] width 9 height 9
type input "23;26"
drag, startPoint x: 451, startPoint y: 264, endPoint x: 460, endPoint y: 261, distance: 9.9
click at [460, 261] on span at bounding box center [459, 265] width 9 height 9
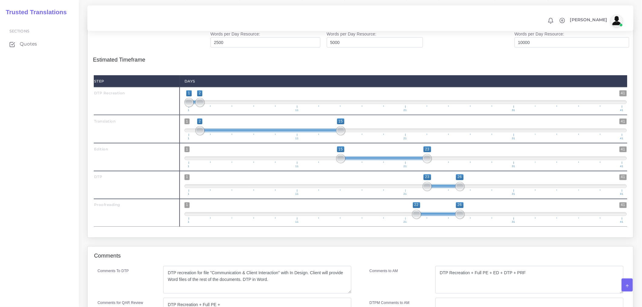
scroll to position [2257, 0]
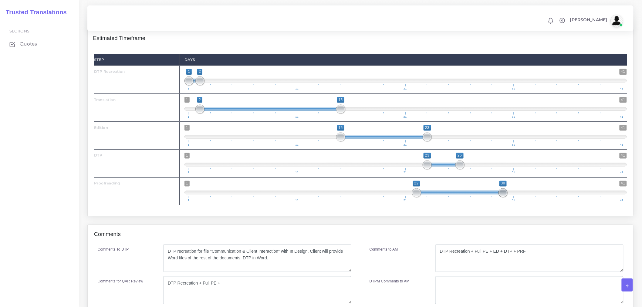
drag, startPoint x: 458, startPoint y: 190, endPoint x: 503, endPoint y: 190, distance: 44.9
click at [503, 190] on span at bounding box center [502, 192] width 9 height 9
click at [422, 191] on span at bounding box center [459, 193] width 87 height 4
type input "26;30"
drag, startPoint x: 416, startPoint y: 190, endPoint x: 460, endPoint y: 191, distance: 44.0
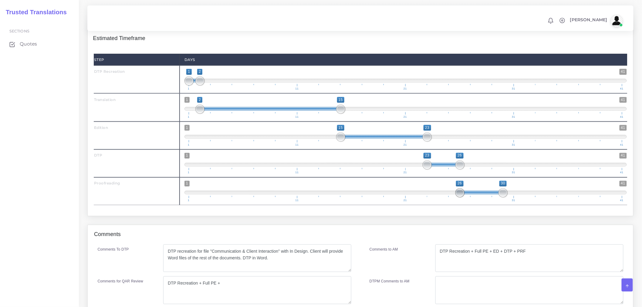
click at [460, 191] on span at bounding box center [459, 192] width 9 height 9
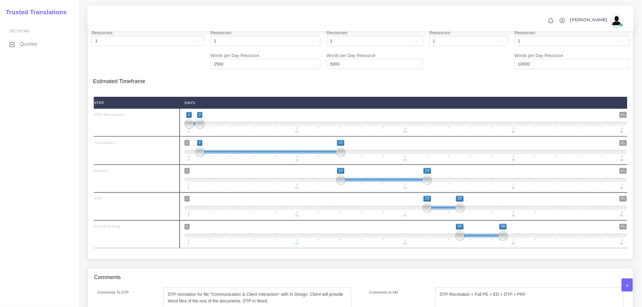
scroll to position [2308, 0]
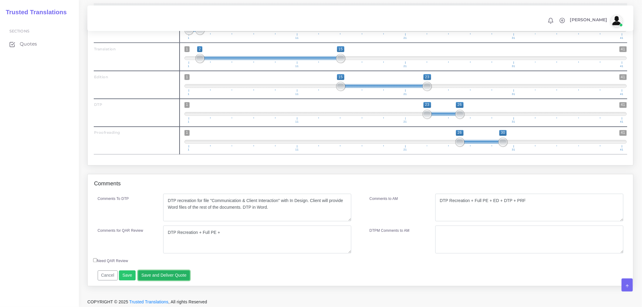
click at [162, 275] on button "Save and Deliver Quote" at bounding box center [164, 275] width 52 height 10
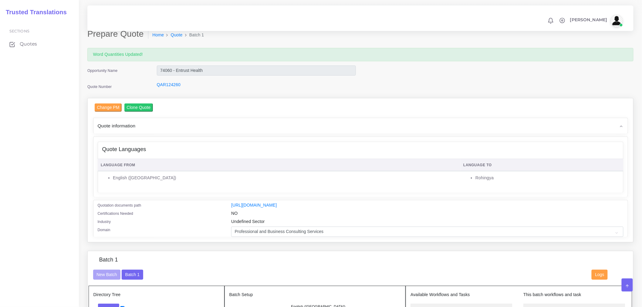
scroll to position [0, 0]
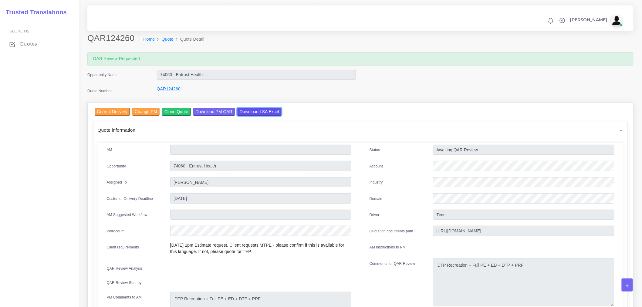
click at [262, 112] on input "Download LSA Excel" at bounding box center [259, 112] width 44 height 8
click at [32, 46] on span "Quotes" at bounding box center [28, 44] width 17 height 7
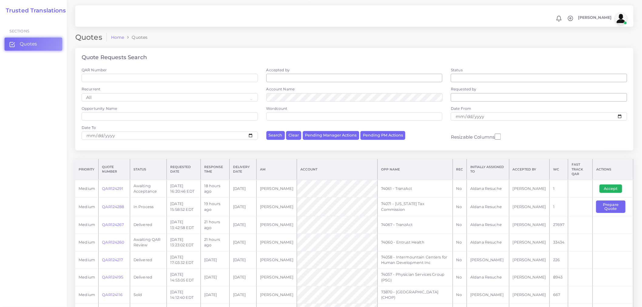
click at [614, 184] on button "Accept" at bounding box center [610, 188] width 23 height 8
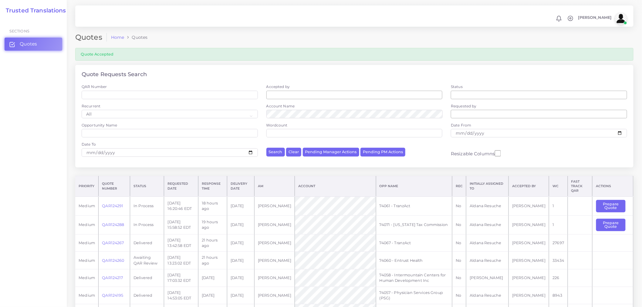
click at [214, 144] on div "Date To" at bounding box center [170, 149] width 176 height 15
click at [603, 201] on button "Prepare Quote" at bounding box center [610, 206] width 29 height 12
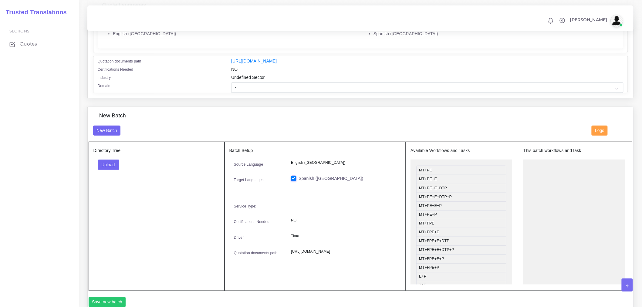
scroll to position [101, 0]
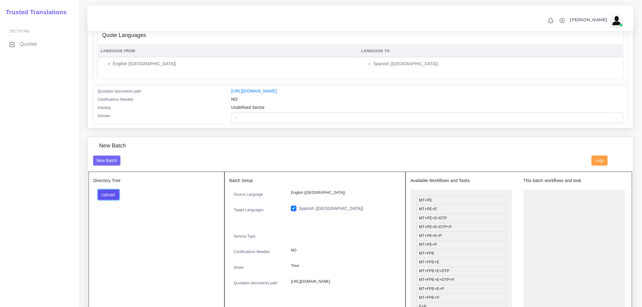
click at [113, 196] on button "Upload" at bounding box center [109, 195] width 22 height 10
click at [116, 226] on div "Folder Files" at bounding box center [119, 214] width 42 height 24
click at [116, 224] on div "Directory Tree Upload Folder Files un/check all" at bounding box center [157, 246] width 136 height 149
click at [111, 200] on button "Upload" at bounding box center [109, 195] width 22 height 10
click at [114, 217] on label "Files" at bounding box center [119, 218] width 42 height 8
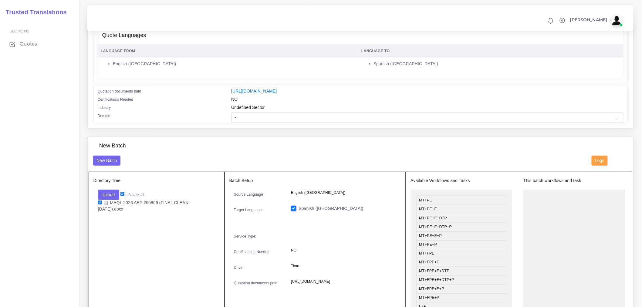
click at [311, 70] on td "English ([GEOGRAPHIC_DATA])" at bounding box center [228, 65] width 260 height 17
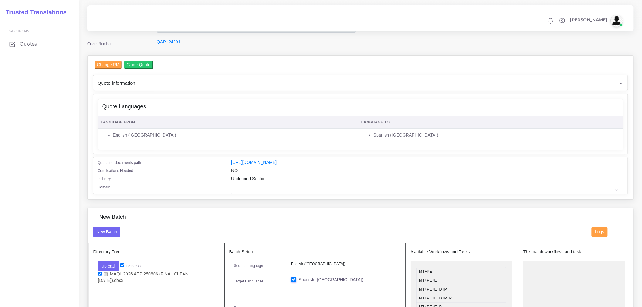
scroll to position [0, 0]
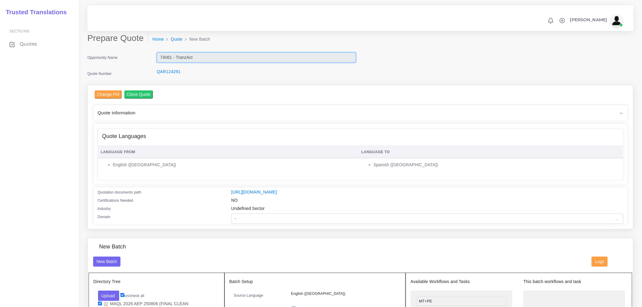
drag, startPoint x: 170, startPoint y: 59, endPoint x: 157, endPoint y: 56, distance: 13.8
click at [157, 56] on input "74061 - TranzAct" at bounding box center [256, 57] width 199 height 10
drag, startPoint x: 171, startPoint y: 57, endPoint x: 159, endPoint y: 57, distance: 11.8
click at [159, 57] on input "74061 - TranzAct" at bounding box center [256, 57] width 199 height 10
click at [251, 219] on select "- Advertising and Media Agriculture, Forestry and Fishing Architecture, Buildin…" at bounding box center [427, 218] width 392 height 10
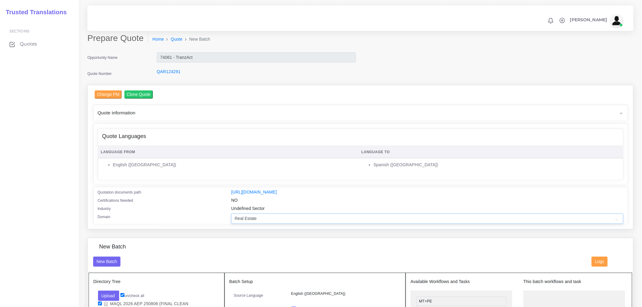
click at [231, 217] on select "- Advertising and Media Agriculture, Forestry and Fishing Architecture, Buildin…" at bounding box center [427, 218] width 392 height 10
click at [269, 167] on li "English ([GEOGRAPHIC_DATA])" at bounding box center [234, 165] width 242 height 6
click at [263, 221] on select "- Advertising and Media Agriculture, Forestry and Fishing Architecture, Buildin…" at bounding box center [427, 218] width 392 height 10
select select "Professional and Business Consulting Services"
click at [231, 217] on select "- Advertising and Media Agriculture, Forestry and Fishing Architecture, Buildin…" at bounding box center [427, 218] width 392 height 10
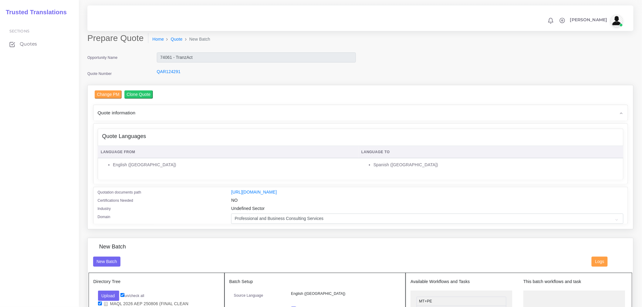
click at [182, 205] on div "Certifications Needed" at bounding box center [160, 201] width 134 height 8
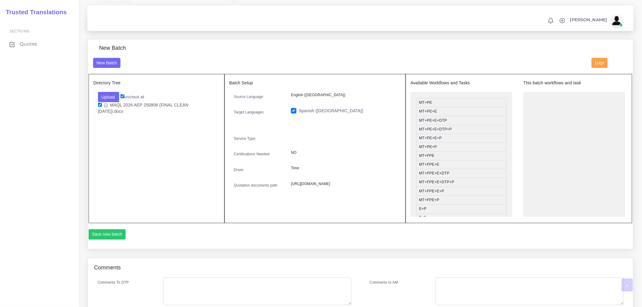
scroll to position [202, 0]
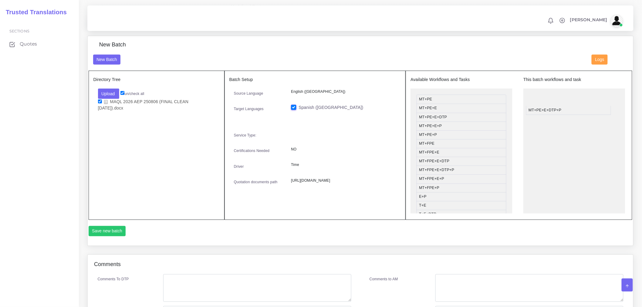
drag, startPoint x: 437, startPoint y: 131, endPoint x: 551, endPoint y: 114, distance: 115.4
click at [119, 232] on button "Save new batch" at bounding box center [107, 231] width 37 height 10
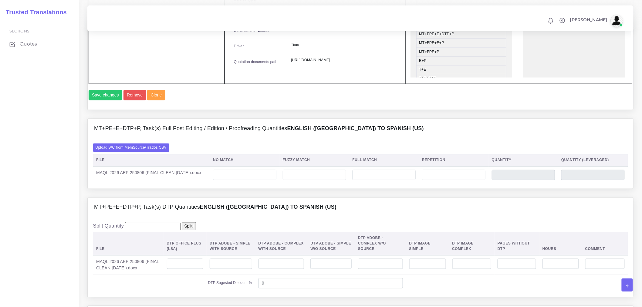
scroll to position [371, 0]
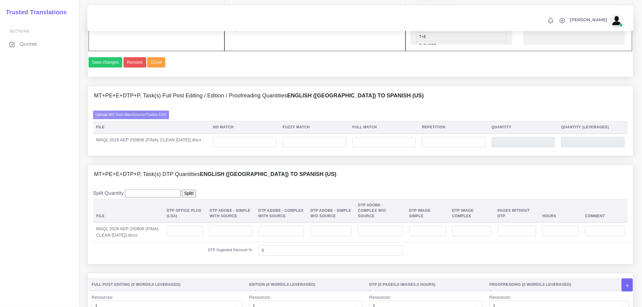
click at [139, 119] on label "Upload WC from MemSource/Trados CSV" at bounding box center [131, 115] width 76 height 8
click at [0, 0] on input "Upload WC from MemSource/Trados CSV" at bounding box center [0, 0] width 0 height 0
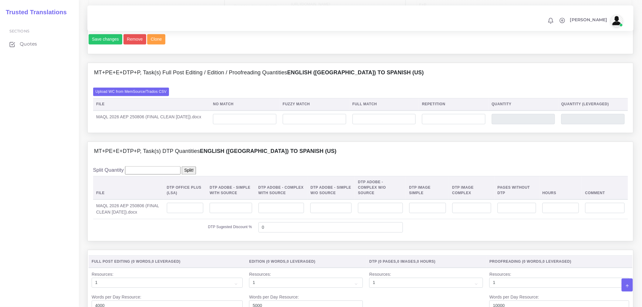
scroll to position [404, 0]
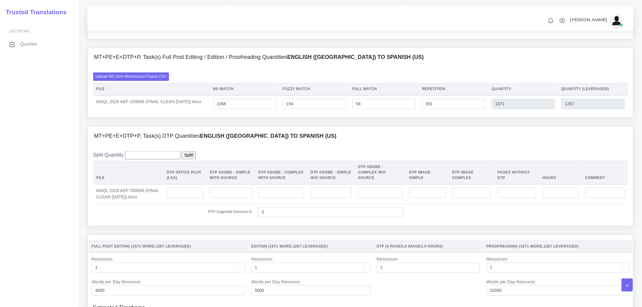
scroll to position [438, 0]
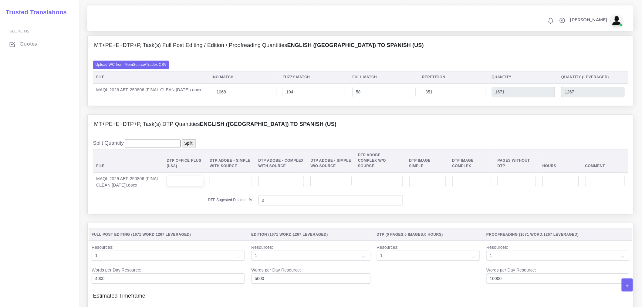
click at [187, 186] on input "number" at bounding box center [185, 181] width 37 height 10
type input "9"
type input "7"
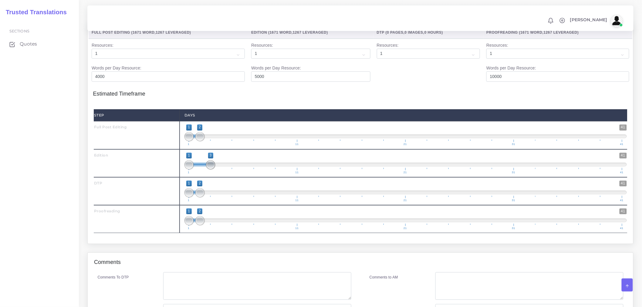
drag, startPoint x: 196, startPoint y: 178, endPoint x: 209, endPoint y: 177, distance: 13.3
click at [209, 169] on span at bounding box center [210, 164] width 9 height 9
type input "2;3"
drag, startPoint x: 188, startPoint y: 175, endPoint x: 203, endPoint y: 177, distance: 14.4
click at [203, 169] on span at bounding box center [199, 164] width 9 height 9
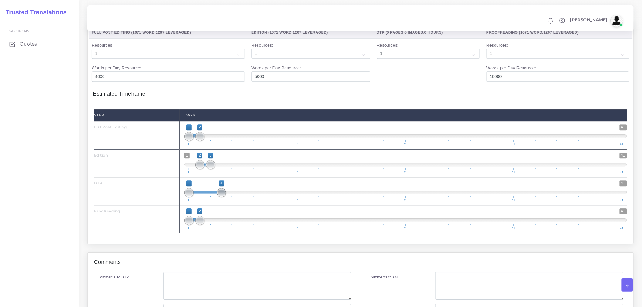
drag, startPoint x: 199, startPoint y: 204, endPoint x: 219, endPoint y: 204, distance: 20.3
click at [219, 197] on span at bounding box center [221, 192] width 9 height 9
drag, startPoint x: 188, startPoint y: 204, endPoint x: 216, endPoint y: 204, distance: 27.6
click at [216, 202] on span "1 41 4 4 4 — 4 1 11 21 31 41" at bounding box center [405, 190] width 442 height 21
click at [213, 194] on span at bounding box center [405, 192] width 442 height 4
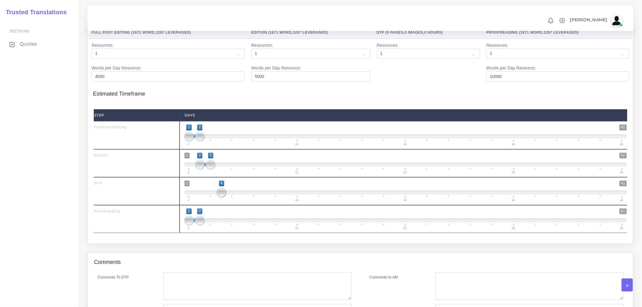
type input "3;3"
drag, startPoint x: 211, startPoint y: 204, endPoint x: 217, endPoint y: 204, distance: 5.8
click at [217, 202] on span "1 41 3 3 3 — 3 1 11 21 31 41" at bounding box center [405, 190] width 442 height 21
drag, startPoint x: 200, startPoint y: 232, endPoint x: 219, endPoint y: 230, distance: 19.0
click at [221, 225] on span at bounding box center [221, 220] width 9 height 9
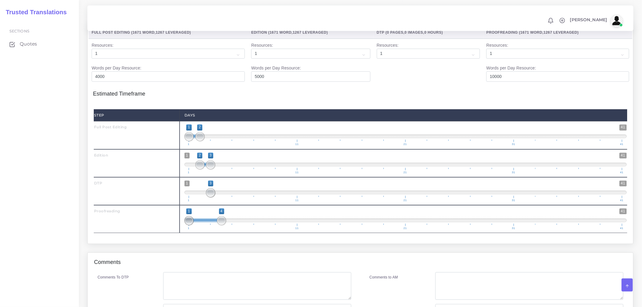
type input "3;4"
drag, startPoint x: 190, startPoint y: 232, endPoint x: 210, endPoint y: 232, distance: 19.7
click at [210, 225] on span at bounding box center [210, 220] width 9 height 9
drag, startPoint x: 211, startPoint y: 201, endPoint x: 222, endPoint y: 202, distance: 10.9
click at [222, 202] on span "1 41 3 3 3 — 3 1 11 21 31 41" at bounding box center [405, 190] width 442 height 21
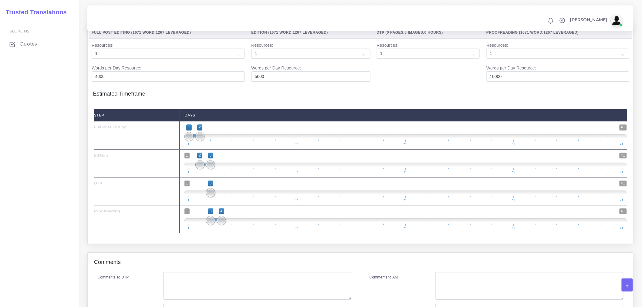
click at [220, 202] on span "1 41 3 3 3 — 3 1 11 21 31 41" at bounding box center [405, 190] width 442 height 21
type input "3;4"
drag, startPoint x: 219, startPoint y: 204, endPoint x: 210, endPoint y: 202, distance: 8.5
click at [210, 197] on span at bounding box center [210, 192] width 9 height 9
drag, startPoint x: 223, startPoint y: 233, endPoint x: 233, endPoint y: 231, distance: 9.2
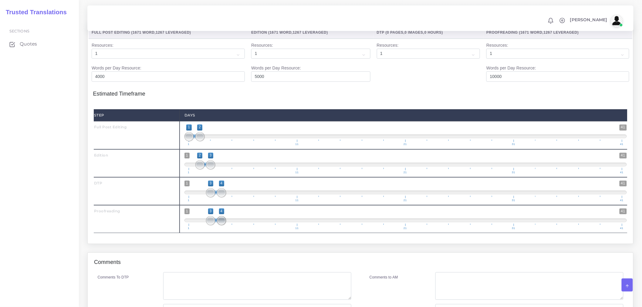
click at [226, 225] on span at bounding box center [221, 220] width 9 height 9
type input "4;5"
drag, startPoint x: 214, startPoint y: 232, endPoint x: 222, endPoint y: 232, distance: 7.6
click at [222, 225] on span at bounding box center [221, 220] width 9 height 9
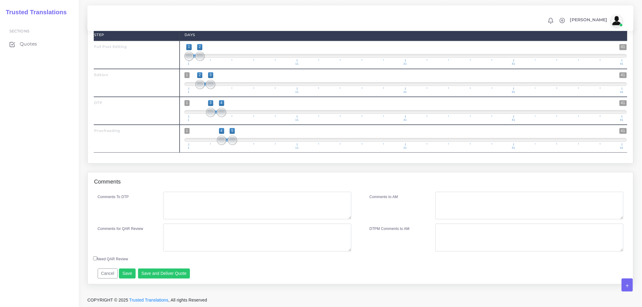
scroll to position [732, 0]
click at [209, 196] on textarea "Comments To DTP" at bounding box center [257, 206] width 188 height 28
type textarea "DTP in Word."
click at [203, 233] on textarea "Comments for QAR Review" at bounding box center [257, 237] width 188 height 28
click at [194, 244] on textarea "Comments for QAR Review" at bounding box center [257, 237] width 188 height 28
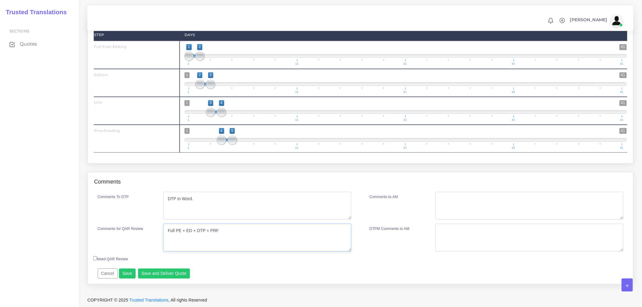
drag, startPoint x: 232, startPoint y: 235, endPoint x: 138, endPoint y: 226, distance: 93.9
click at [138, 226] on div "Comments for QAR Review Full PE + ED + DTP + PRF" at bounding box center [224, 237] width 263 height 28
type textarea "Full PE + ED + DTP + PRF"
click at [479, 206] on textarea "Comments to AM" at bounding box center [529, 206] width 188 height 28
paste textarea "Full PE + ED + DTP + PRF"
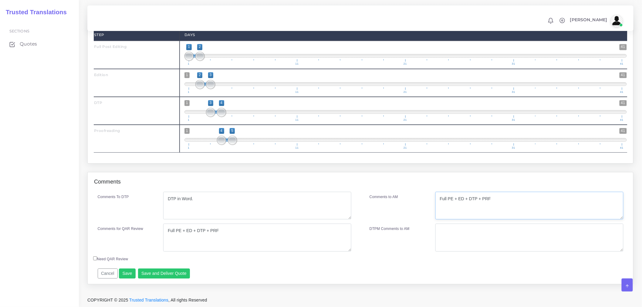
type textarea "Full PE + ED + DTP + PRF"
click at [384, 227] on label "DTPM Comments to AM" at bounding box center [389, 228] width 40 height 5
click at [435, 227] on textarea "DTPM Comments to AM" at bounding box center [529, 237] width 188 height 28
click at [174, 272] on button "Save and Deliver Quote" at bounding box center [164, 273] width 52 height 10
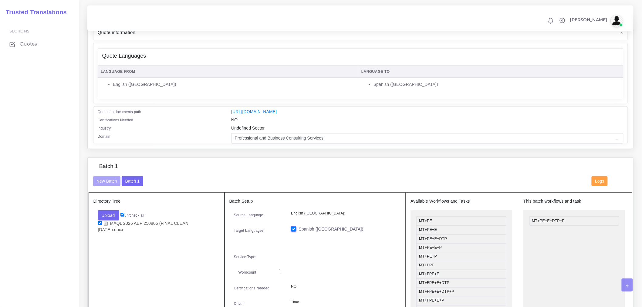
scroll to position [92, 0]
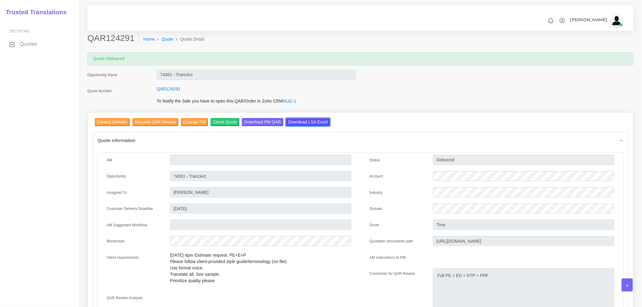
click at [309, 122] on input "Download LSA Excel" at bounding box center [308, 122] width 44 height 8
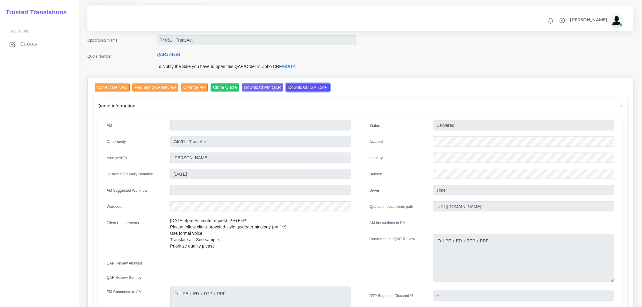
scroll to position [67, 0]
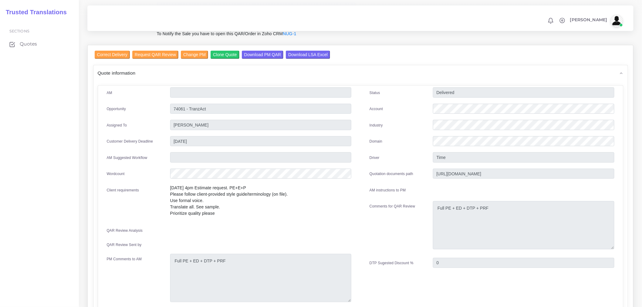
click at [34, 44] on span "Quotes" at bounding box center [28, 44] width 17 height 7
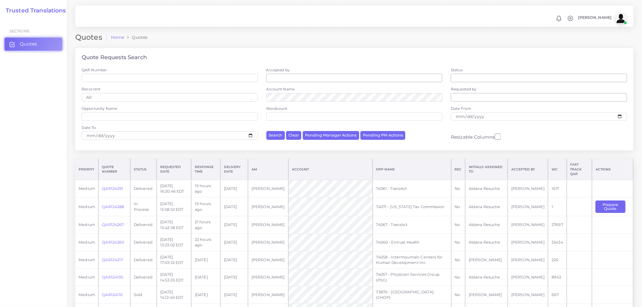
click at [104, 222] on link "QAR124267" at bounding box center [113, 224] width 22 height 5
click at [112, 240] on link "QAR124260" at bounding box center [113, 242] width 22 height 5
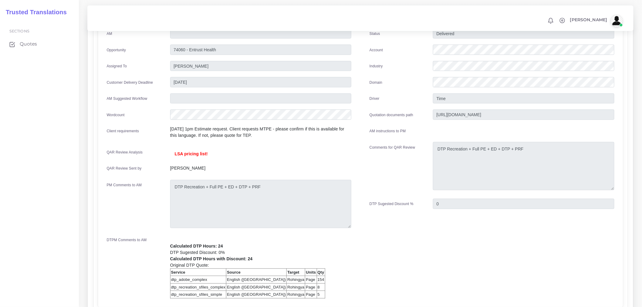
scroll to position [101, 0]
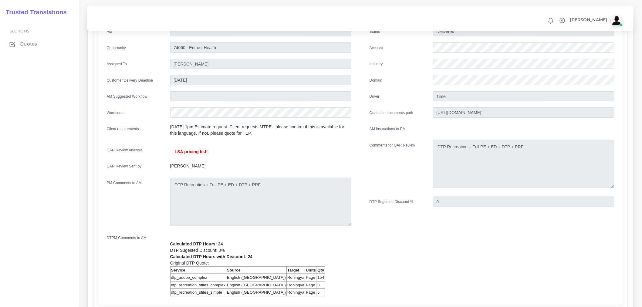
drag, startPoint x: 83, startPoint y: 0, endPoint x: 186, endPoint y: 29, distance: 107.4
click at [200, 25] on div "Notifications 0 New Driver Update: Extra Quality renamed to Quality Changed" at bounding box center [360, 18] width 537 height 21
click at [36, 41] on span "Quotes" at bounding box center [28, 44] width 17 height 7
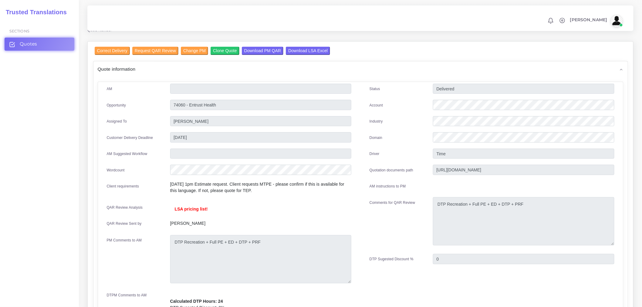
scroll to position [0, 0]
